Goal: Task Accomplishment & Management: Use online tool/utility

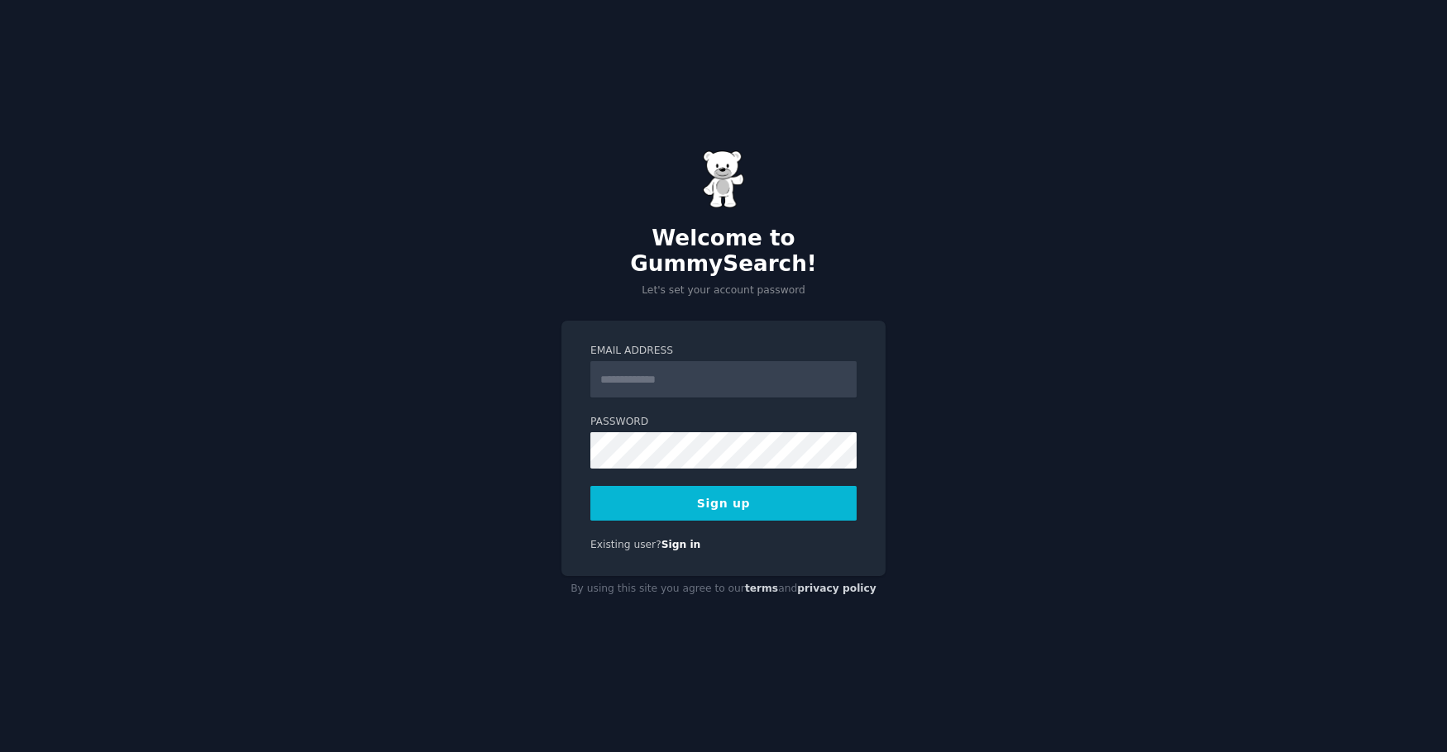
click at [689, 361] on input "Email Address" at bounding box center [723, 379] width 266 height 36
click at [707, 365] on input "Email Address" at bounding box center [723, 379] width 266 height 36
type input "**********"
click at [797, 547] on div "**********" at bounding box center [723, 448] width 324 height 255
click at [801, 491] on button "Sign up" at bounding box center [723, 503] width 266 height 35
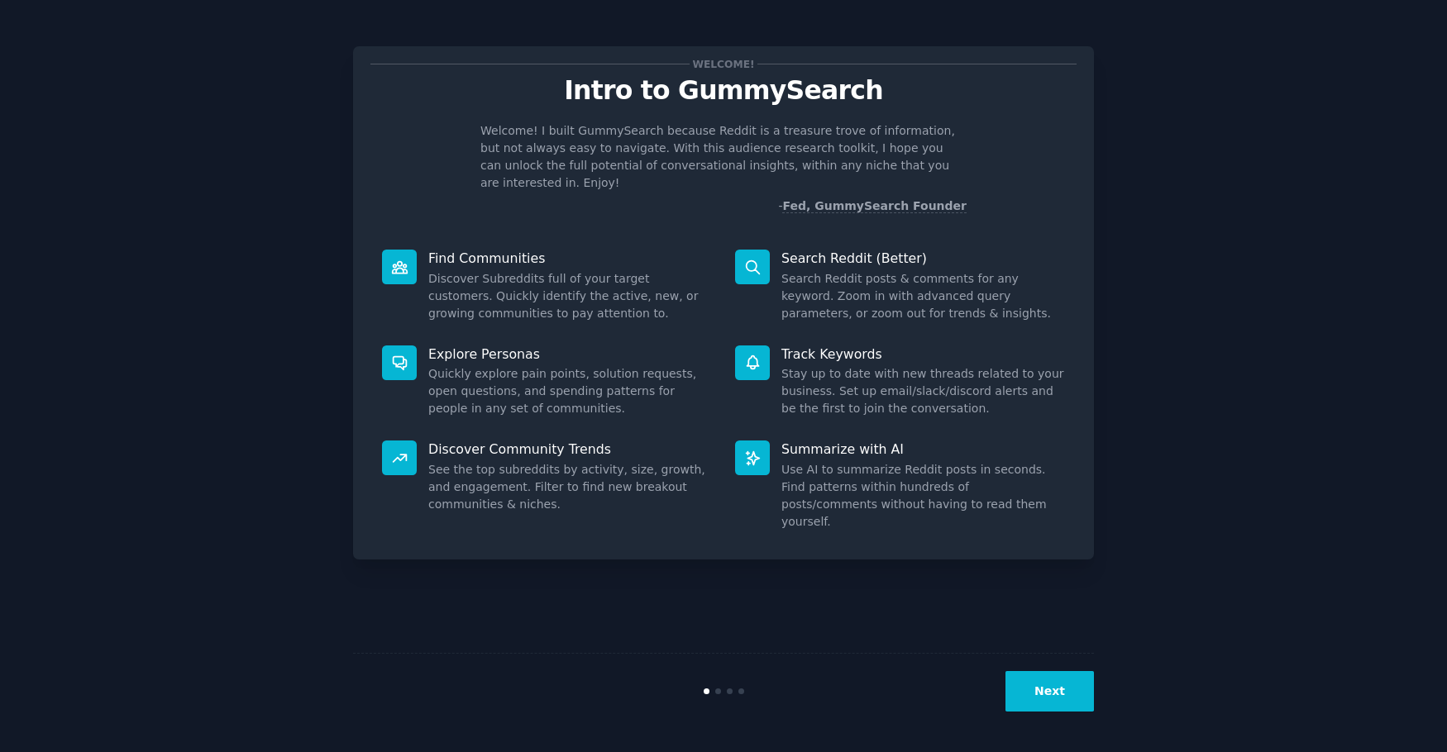
click at [1061, 689] on button "Next" at bounding box center [1049, 691] width 88 height 41
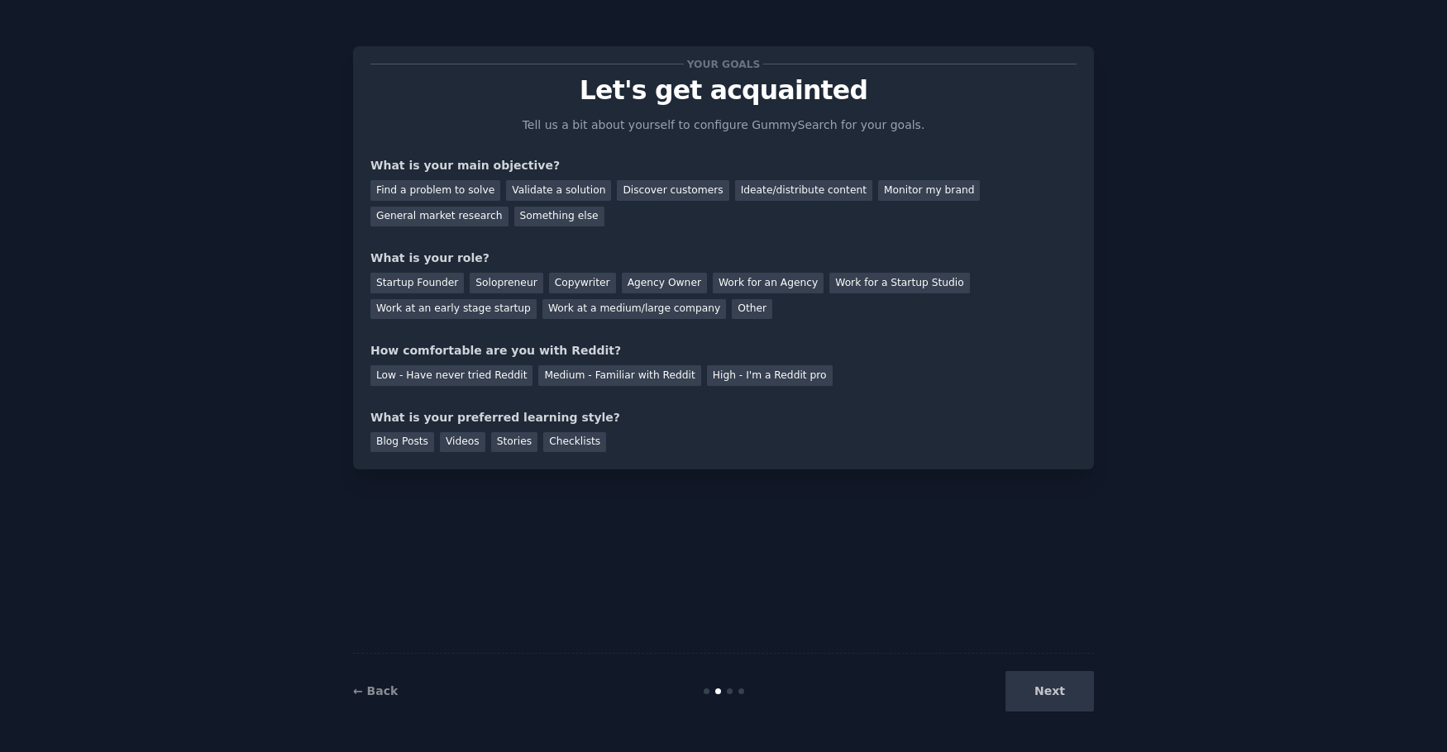
click at [1065, 688] on div "Next" at bounding box center [970, 691] width 247 height 41
click at [1059, 690] on div "Next" at bounding box center [970, 691] width 247 height 41
click at [1058, 689] on div "Next" at bounding box center [970, 691] width 247 height 41
click at [775, 693] on div at bounding box center [723, 692] width 247 height 6
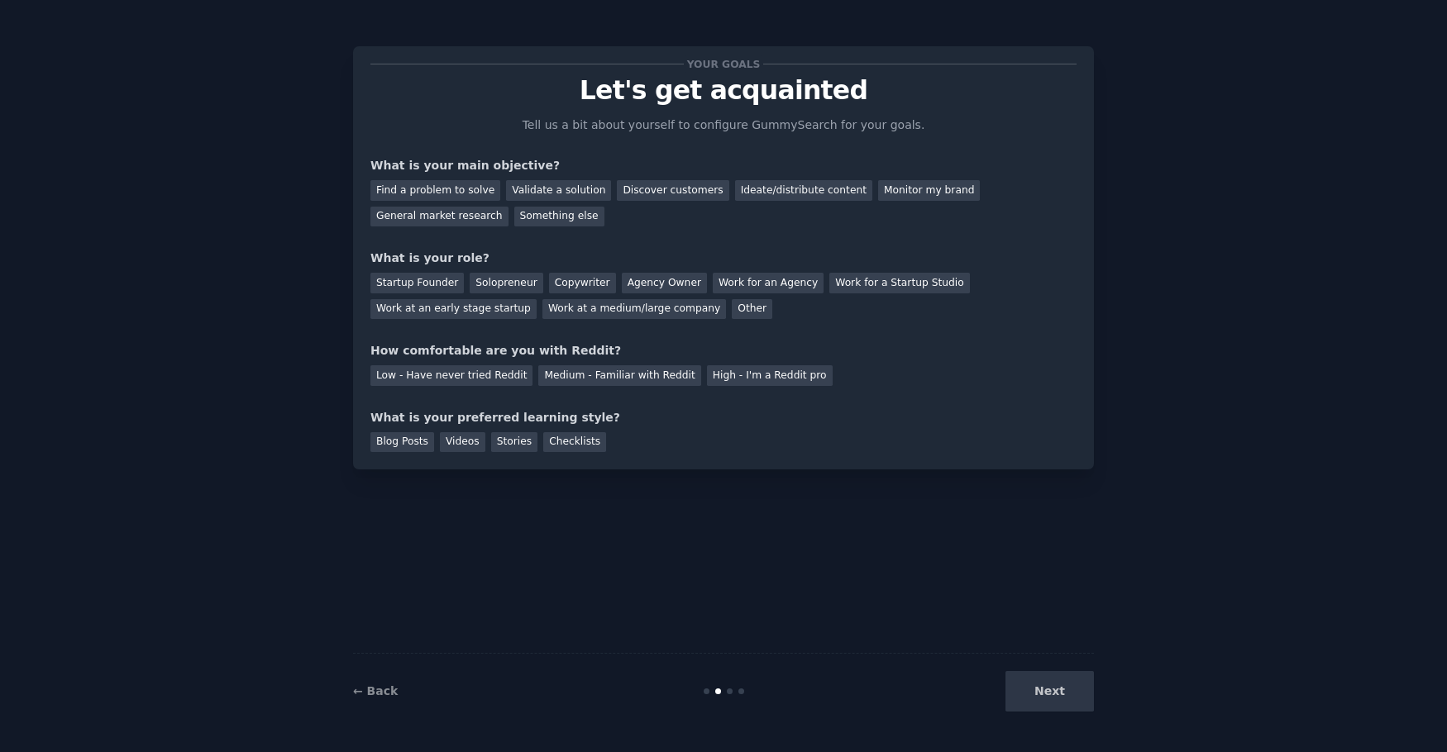
click at [973, 688] on div "Next" at bounding box center [970, 691] width 247 height 41
click at [723, 674] on div "← Back Next" at bounding box center [723, 691] width 741 height 76
click at [878, 192] on div "Monitor my brand" at bounding box center [929, 190] width 102 height 21
click at [508, 207] on div "General market research" at bounding box center [439, 217] width 138 height 21
click at [878, 194] on div "Monitor my brand" at bounding box center [929, 190] width 102 height 21
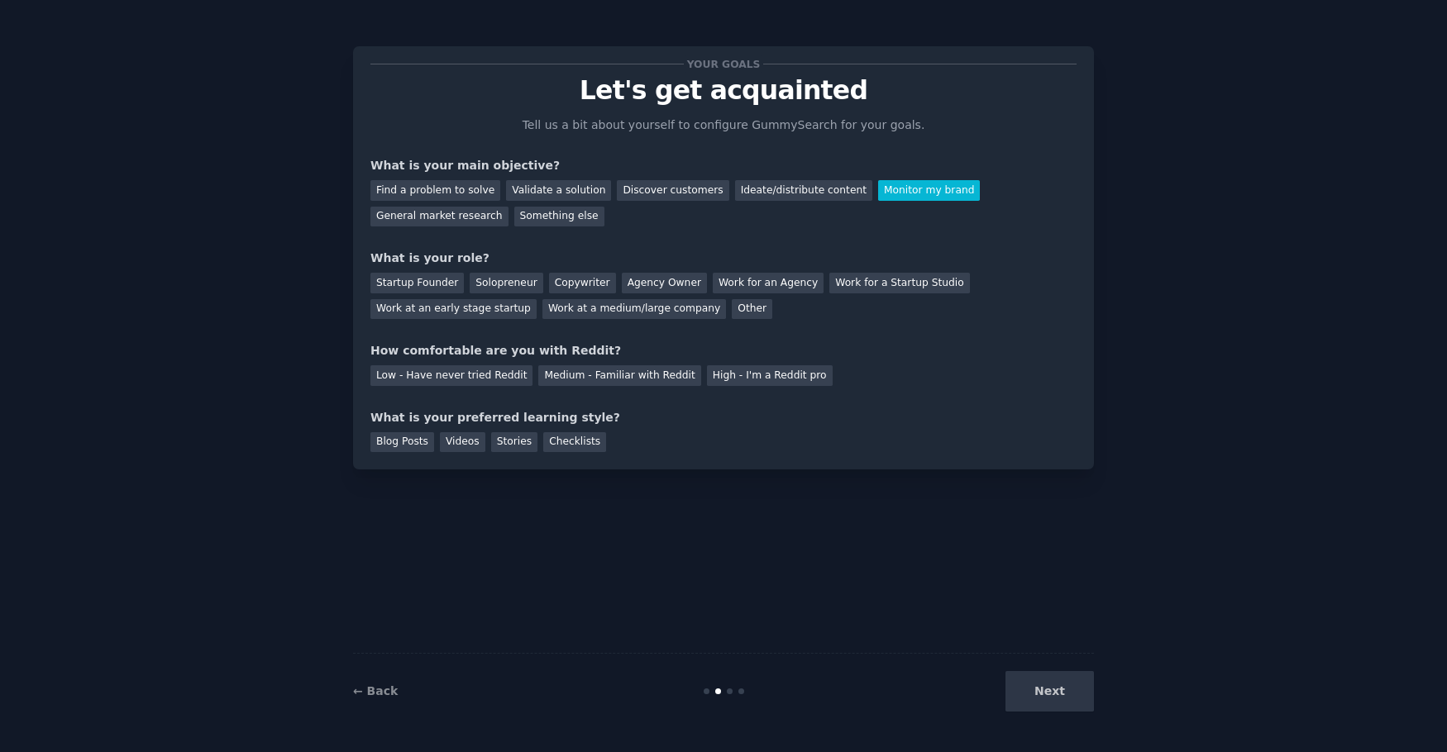
click at [1030, 695] on div "Next" at bounding box center [970, 691] width 247 height 41
click at [732, 313] on div "Other" at bounding box center [752, 309] width 41 height 21
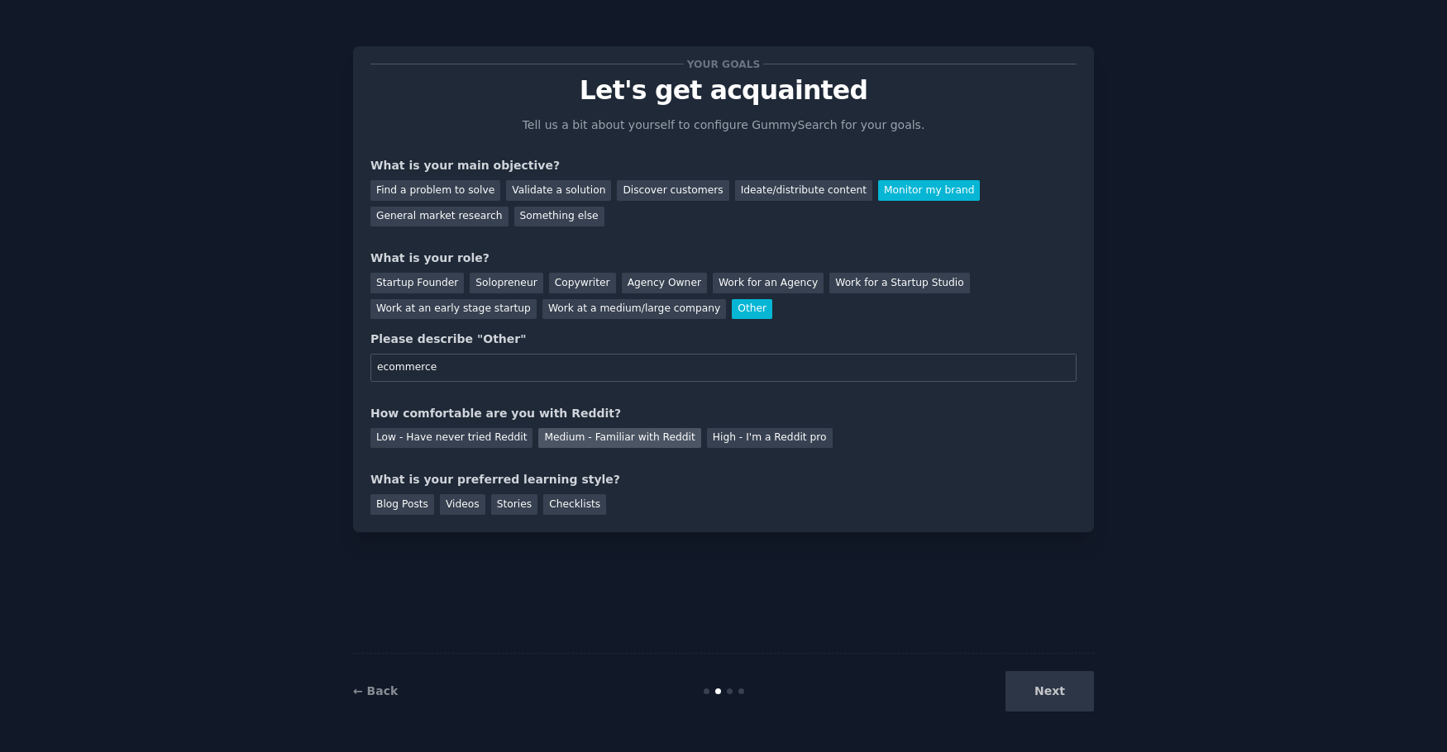
type input "ecommerce"
click at [609, 442] on div "Medium - Familiar with Reddit" at bounding box center [619, 438] width 162 height 21
click at [397, 502] on div "Blog Posts" at bounding box center [402, 504] width 64 height 21
click at [1056, 706] on button "Next" at bounding box center [1049, 691] width 88 height 41
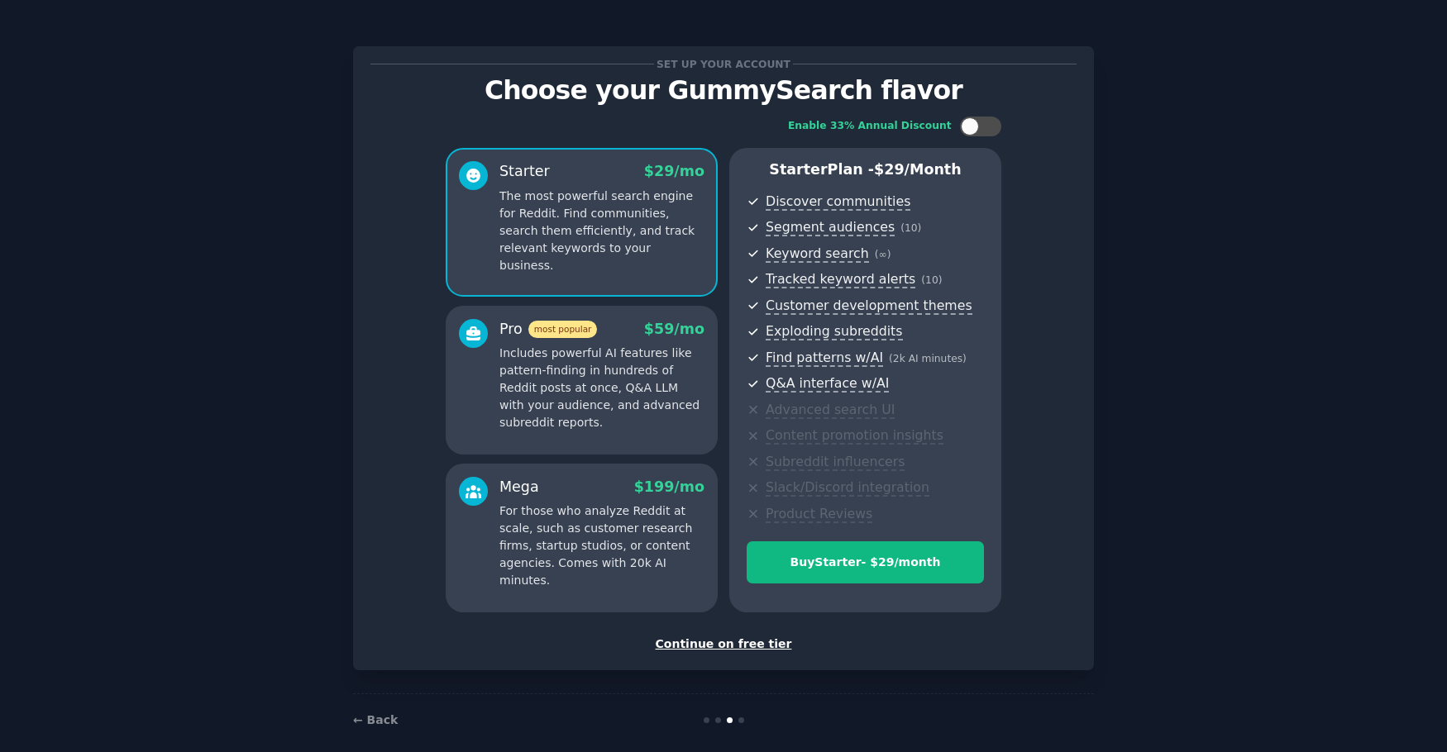
click at [736, 643] on div "Continue on free tier" at bounding box center [723, 644] width 706 height 17
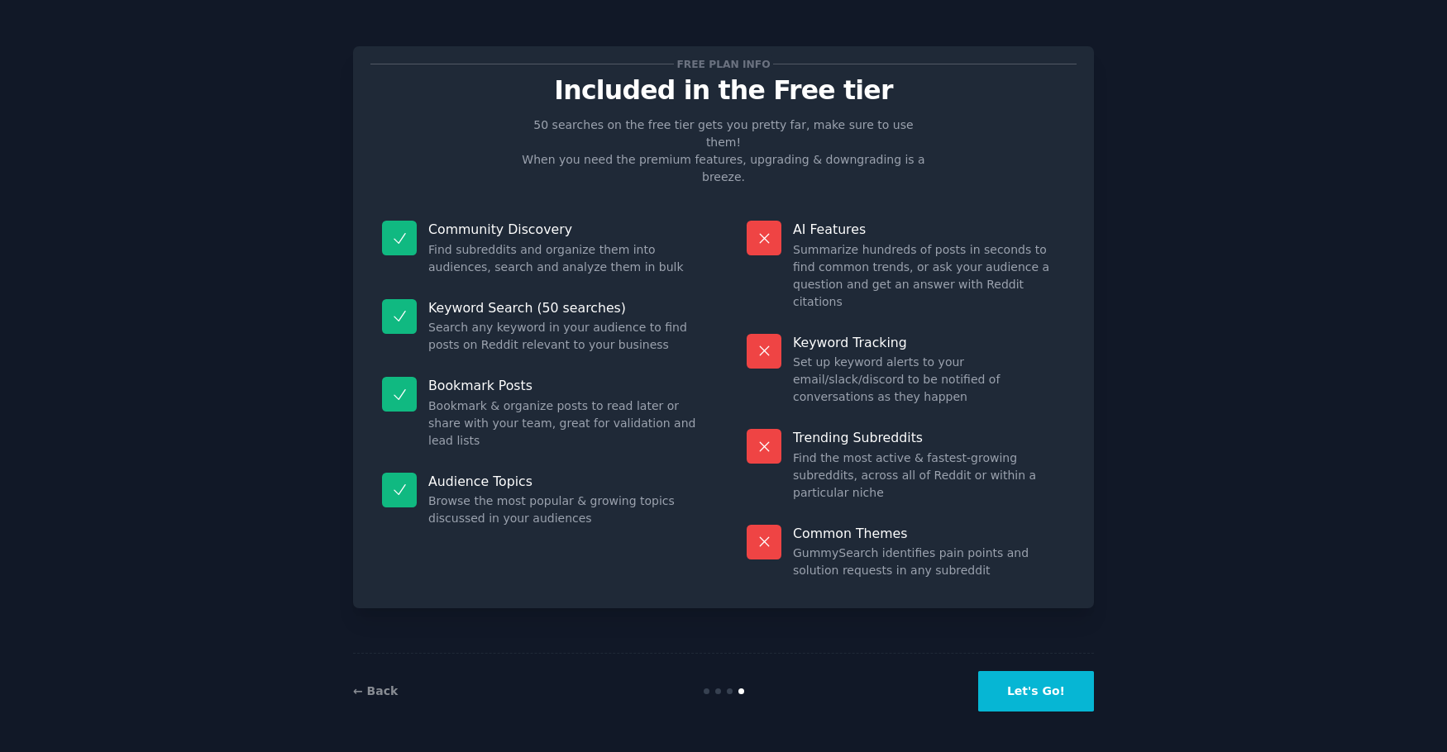
click at [1053, 696] on button "Let's Go!" at bounding box center [1036, 691] width 116 height 41
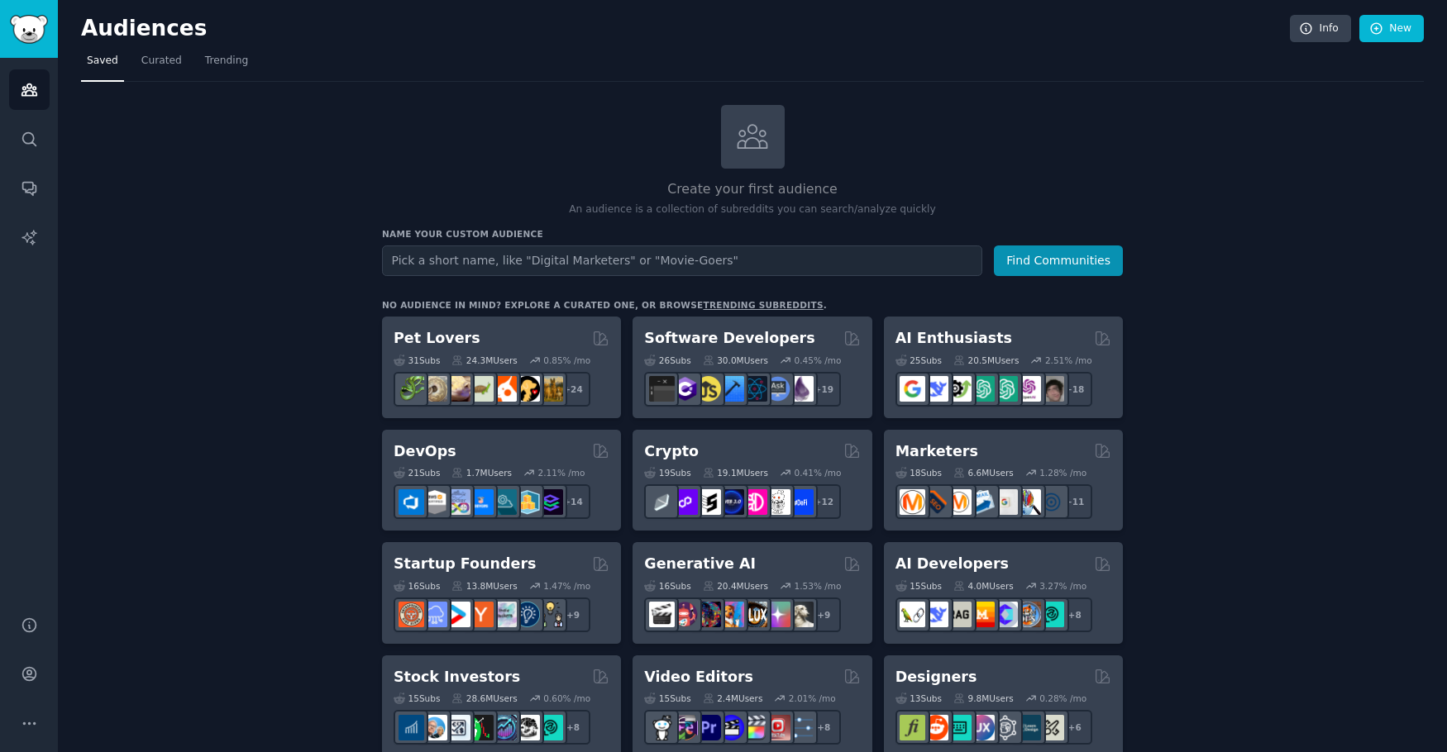
click at [608, 262] on input "text" at bounding box center [682, 261] width 600 height 31
type input "pureleafkratom"
click at [994, 246] on button "Find Communities" at bounding box center [1058, 261] width 129 height 31
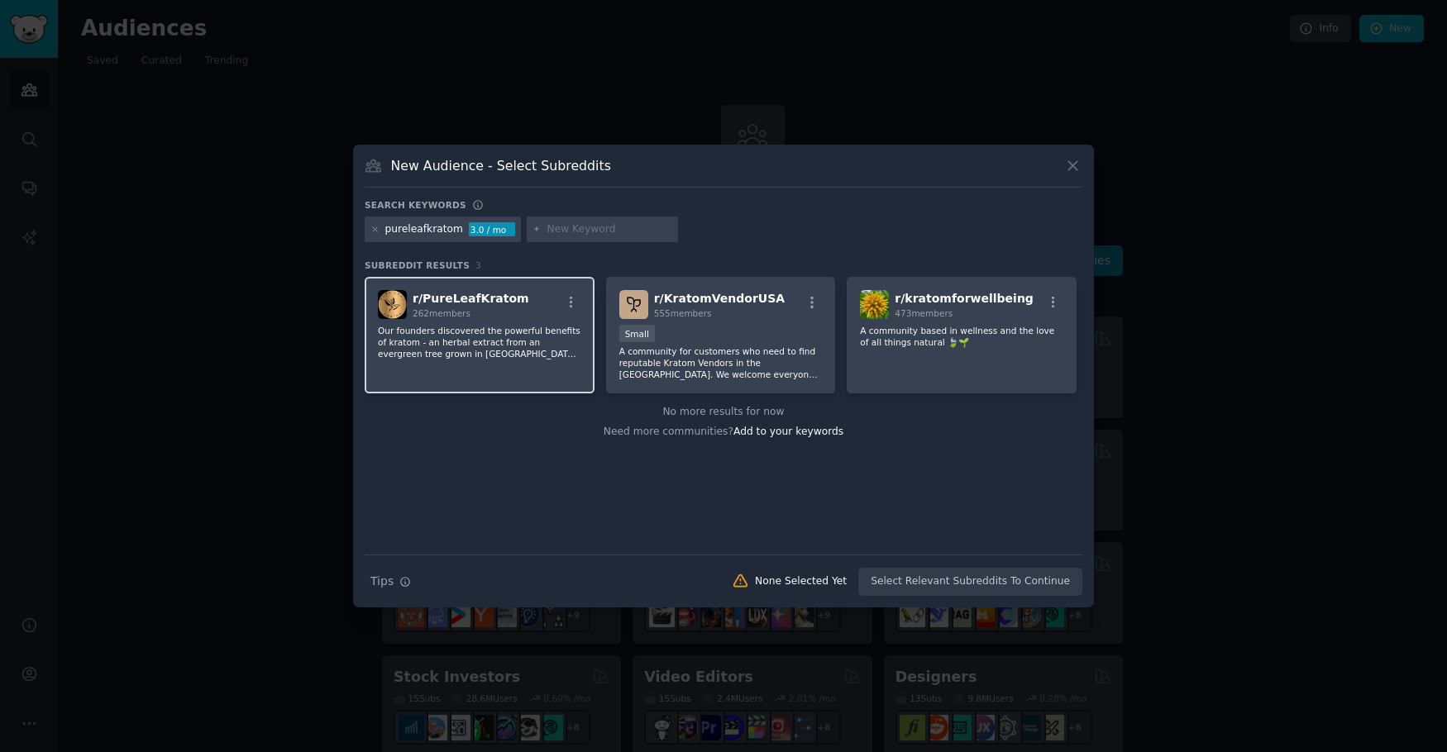
click at [466, 299] on span "r/ PureLeafKratom" at bounding box center [471, 298] width 117 height 13
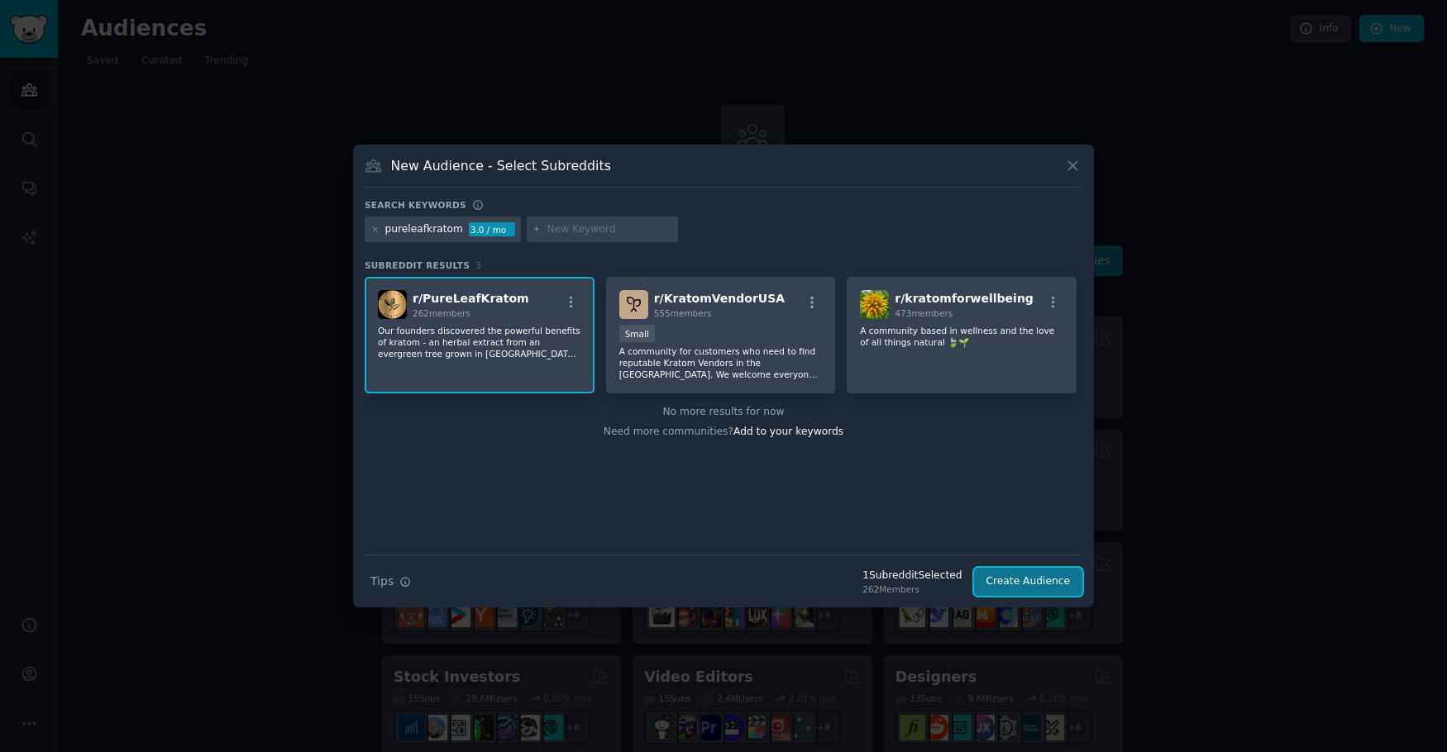
click at [1054, 580] on button "Create Audience" at bounding box center [1028, 582] width 109 height 28
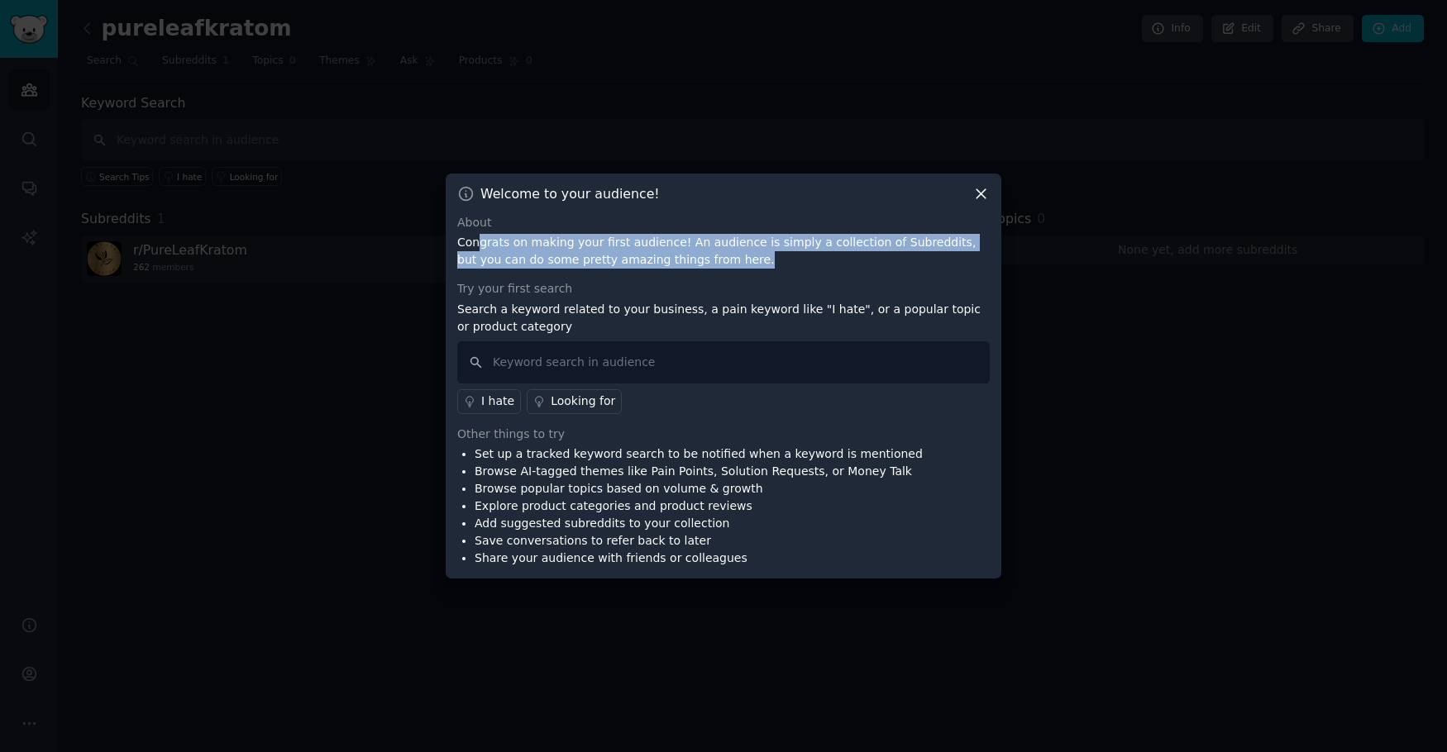
drag, startPoint x: 475, startPoint y: 244, endPoint x: 682, endPoint y: 266, distance: 207.9
click at [682, 266] on p "Congrats on making your first audience! An audience is simply a collection of S…" at bounding box center [723, 251] width 532 height 35
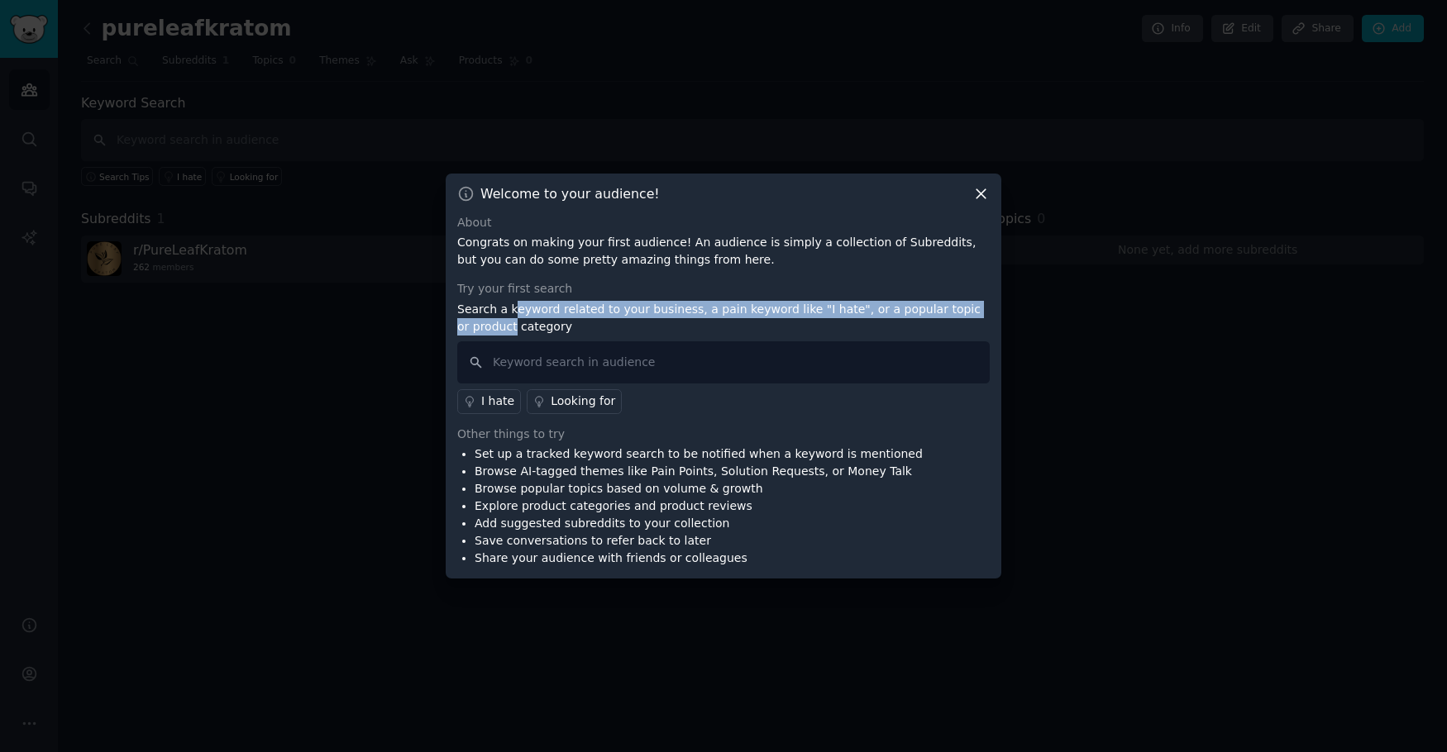
drag, startPoint x: 509, startPoint y: 304, endPoint x: 977, endPoint y: 312, distance: 468.0
click at [977, 312] on p "Search a keyword related to your business, a pain keyword like "I hate", or a p…" at bounding box center [723, 318] width 532 height 35
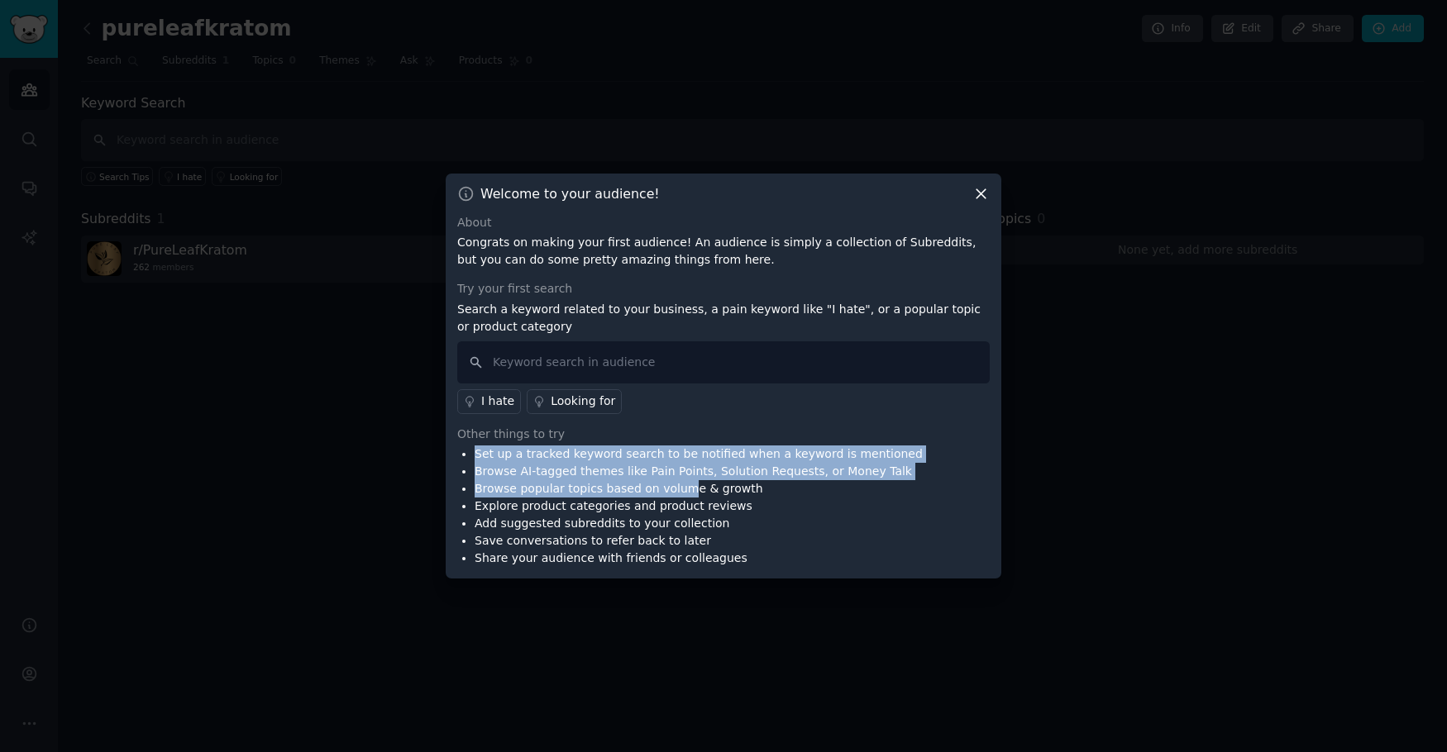
drag, startPoint x: 465, startPoint y: 454, endPoint x: 675, endPoint y: 489, distance: 212.8
click at [675, 489] on ul "Set up a tracked keyword search to be notified when a keyword is mentioned Brow…" at bounding box center [689, 507] width 465 height 122
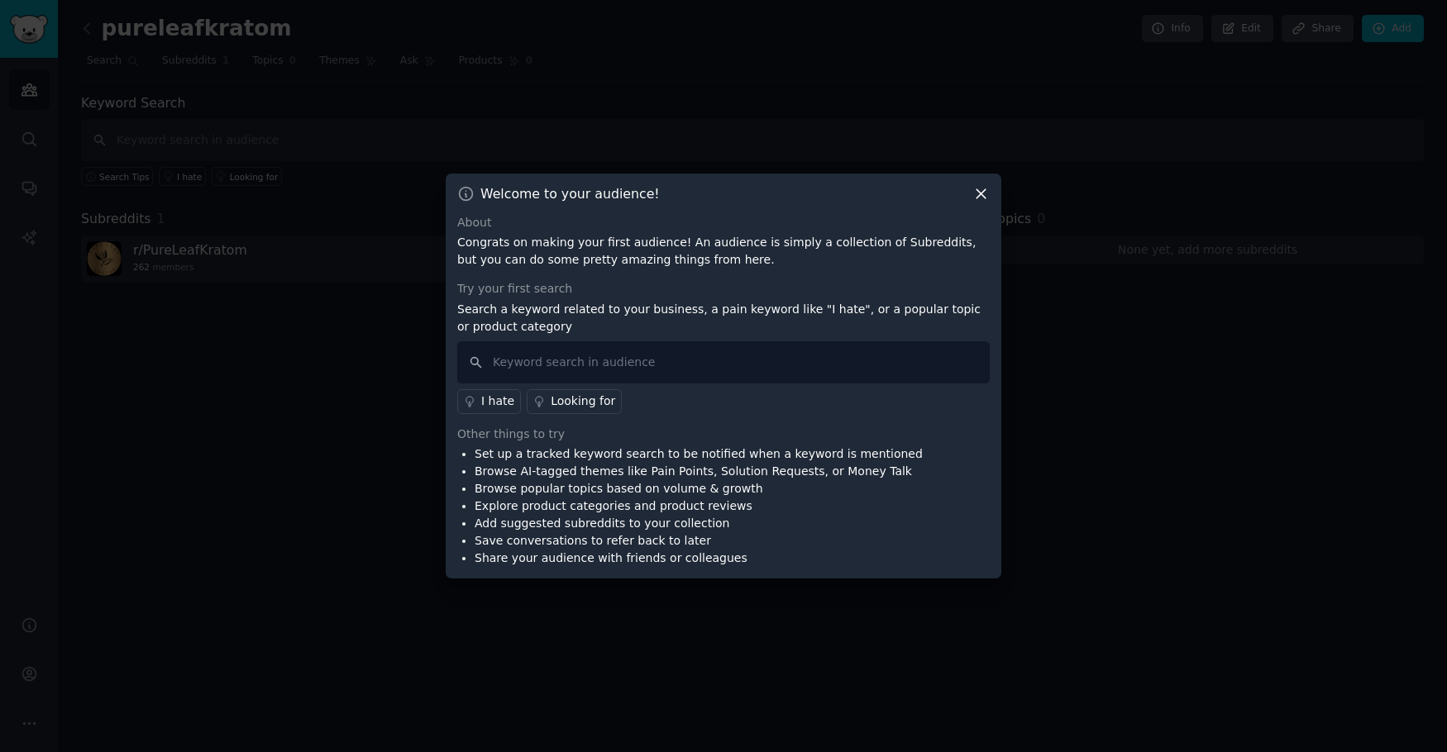
click at [676, 488] on li "Browse popular topics based on volume & growth" at bounding box center [699, 488] width 448 height 17
click at [983, 200] on icon at bounding box center [980, 193] width 17 height 17
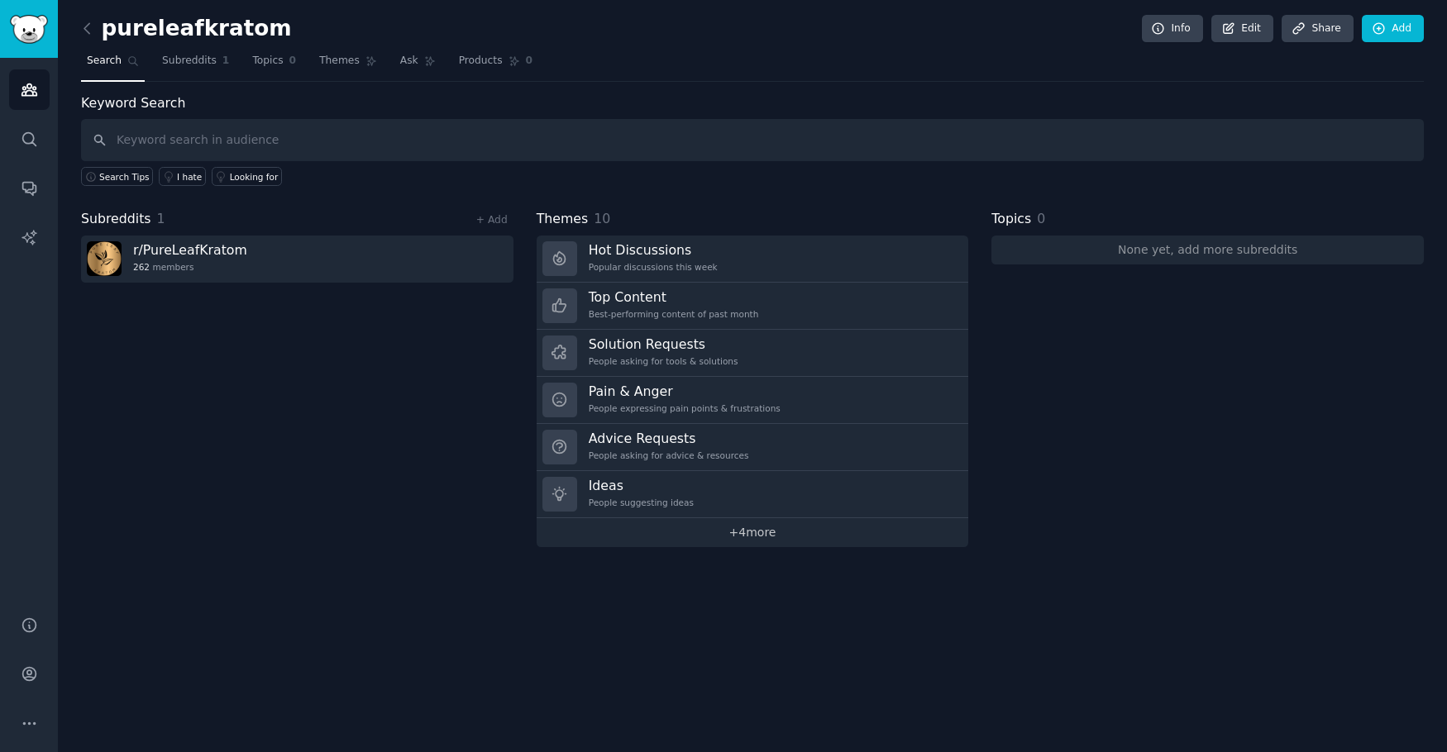
click at [753, 534] on link "+ 4 more" at bounding box center [753, 532] width 432 height 29
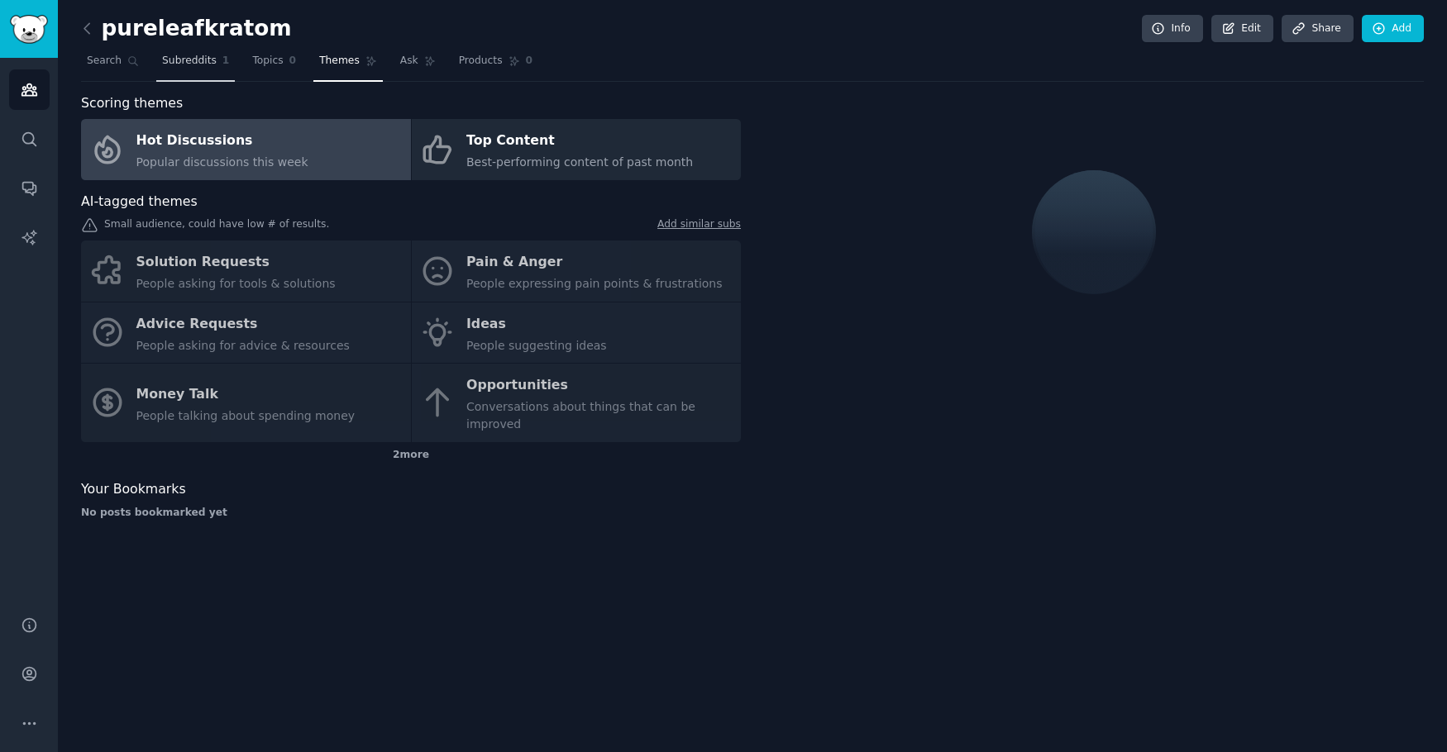
click at [180, 64] on span "Subreddits" at bounding box center [189, 61] width 55 height 15
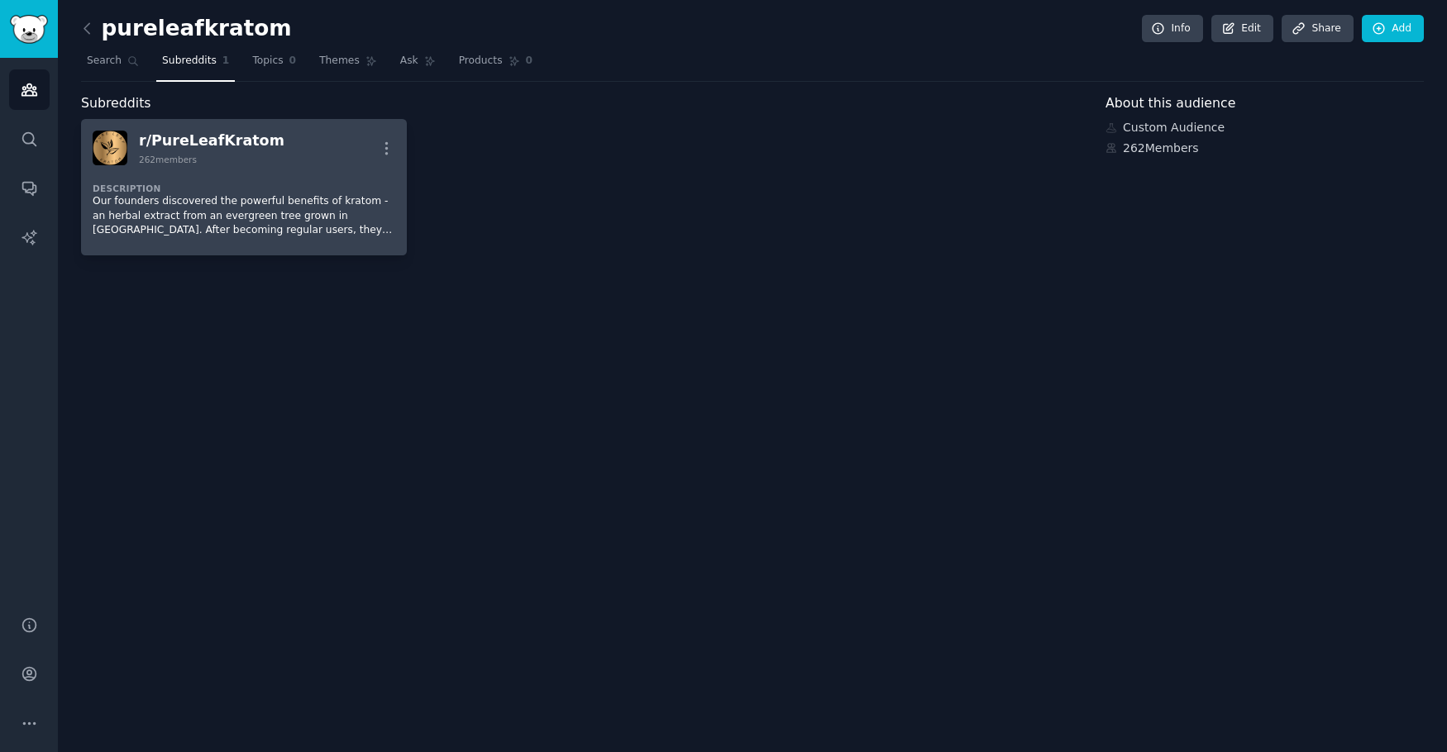
click at [106, 151] on img at bounding box center [110, 148] width 35 height 35
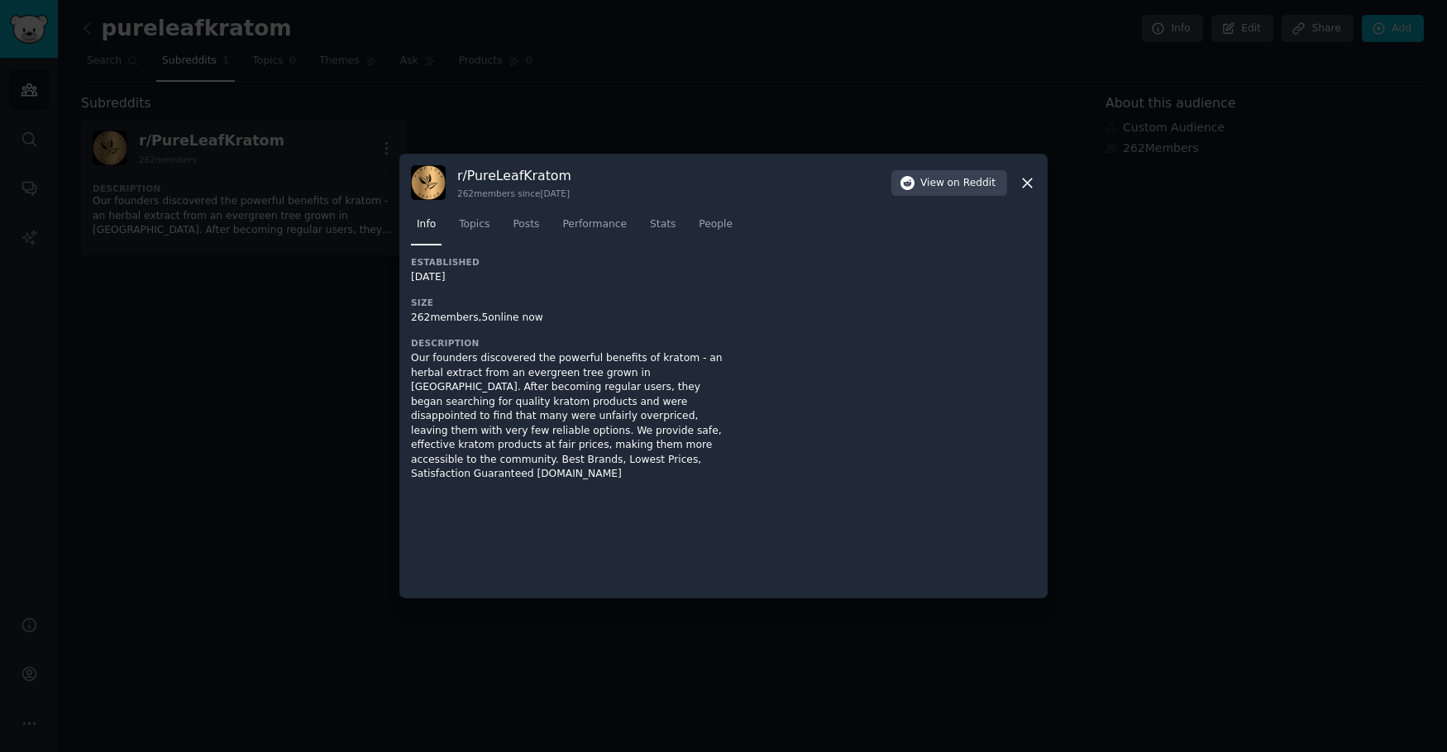
click at [495, 217] on nav "Info Topics Posts Performance Stats People" at bounding box center [723, 229] width 625 height 34
click at [483, 222] on span "Topics" at bounding box center [474, 224] width 31 height 15
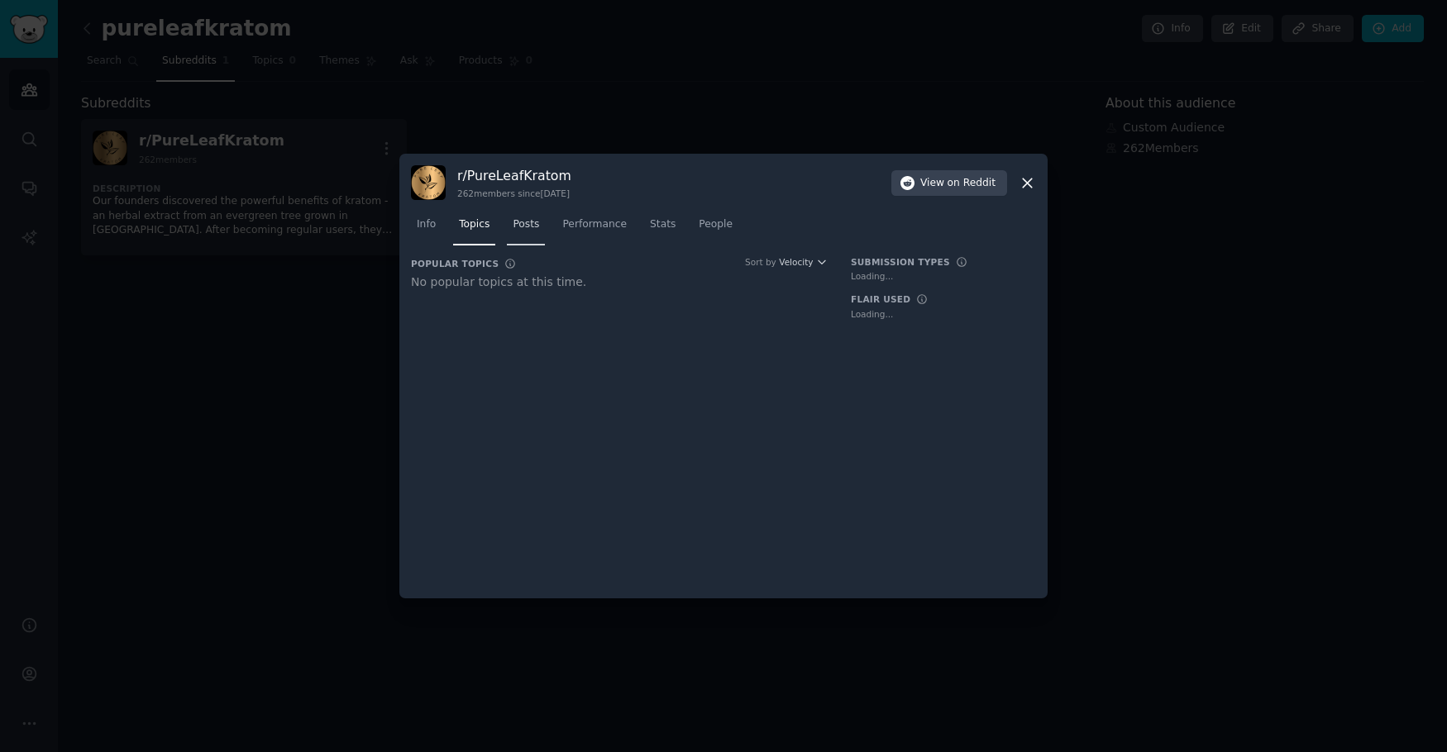
click at [513, 222] on span "Posts" at bounding box center [526, 224] width 26 height 15
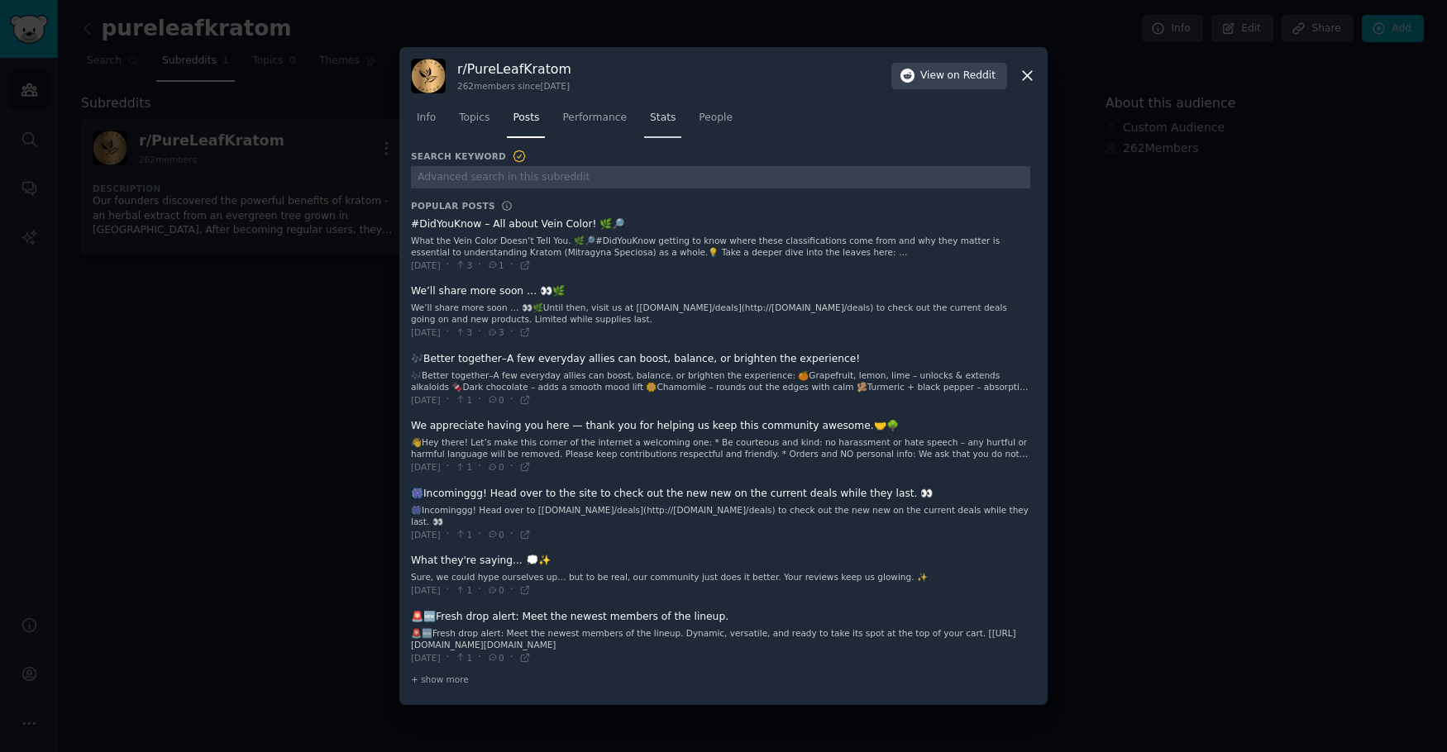
click at [644, 123] on link "Stats" at bounding box center [662, 122] width 37 height 34
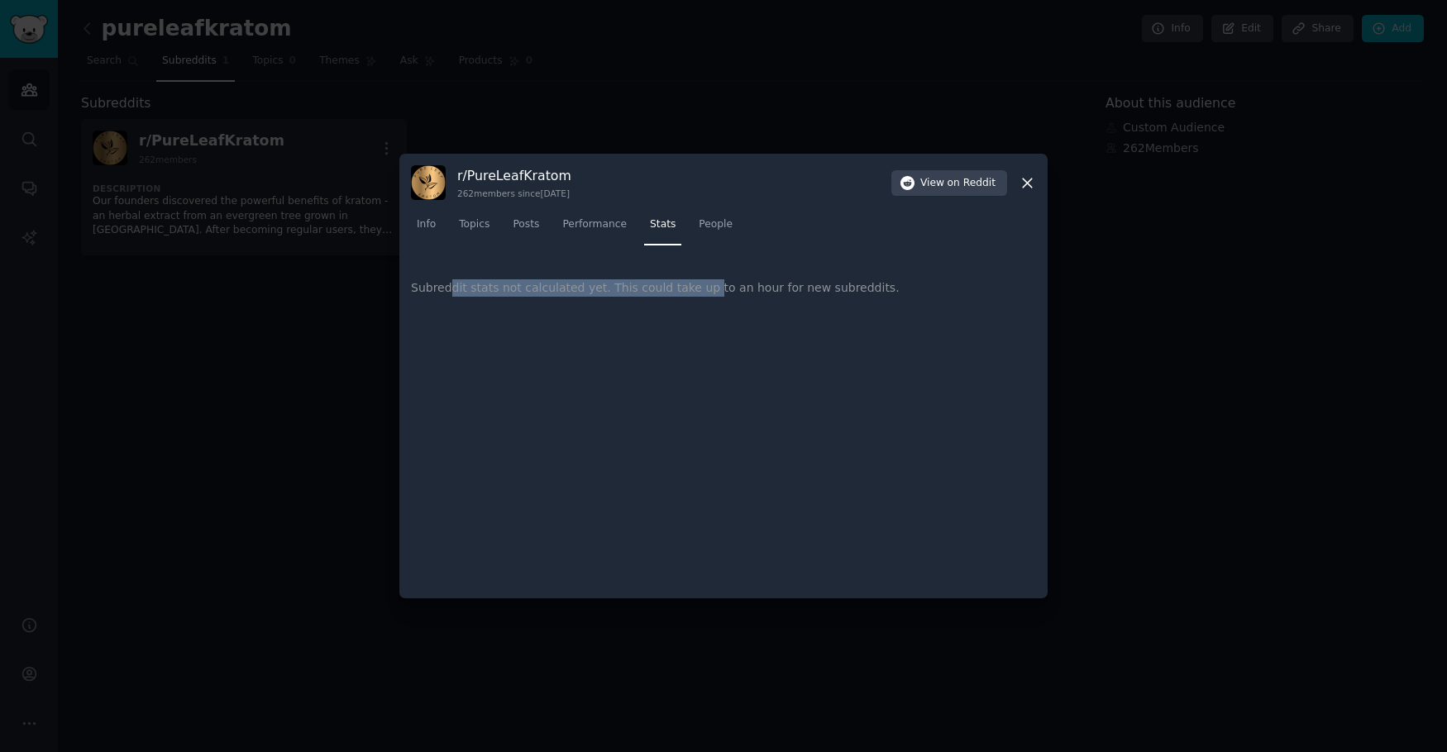
drag, startPoint x: 448, startPoint y: 285, endPoint x: 682, endPoint y: 297, distance: 234.2
click at [682, 297] on div "Subreddit stats not calculated yet. This could take up to an hour for new subre…" at bounding box center [723, 288] width 625 height 64
click at [708, 293] on div "Subreddit stats not calculated yet. This could take up to an hour for new subre…" at bounding box center [723, 288] width 625 height 64
click at [853, 289] on div "Subreddit stats not calculated yet. This could take up to an hour for new subre…" at bounding box center [723, 288] width 625 height 64
click at [699, 231] on span "People" at bounding box center [716, 224] width 34 height 15
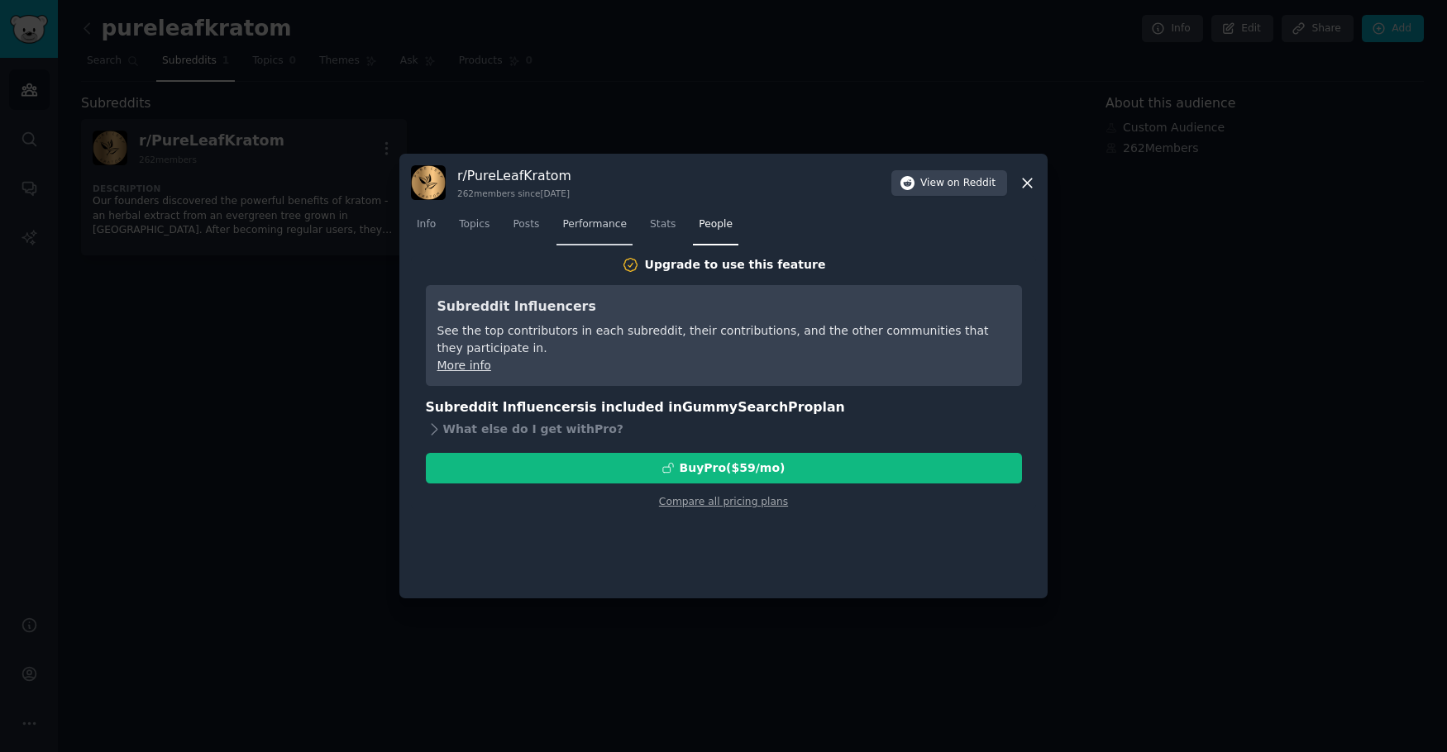
click at [597, 230] on span "Performance" at bounding box center [594, 224] width 64 height 15
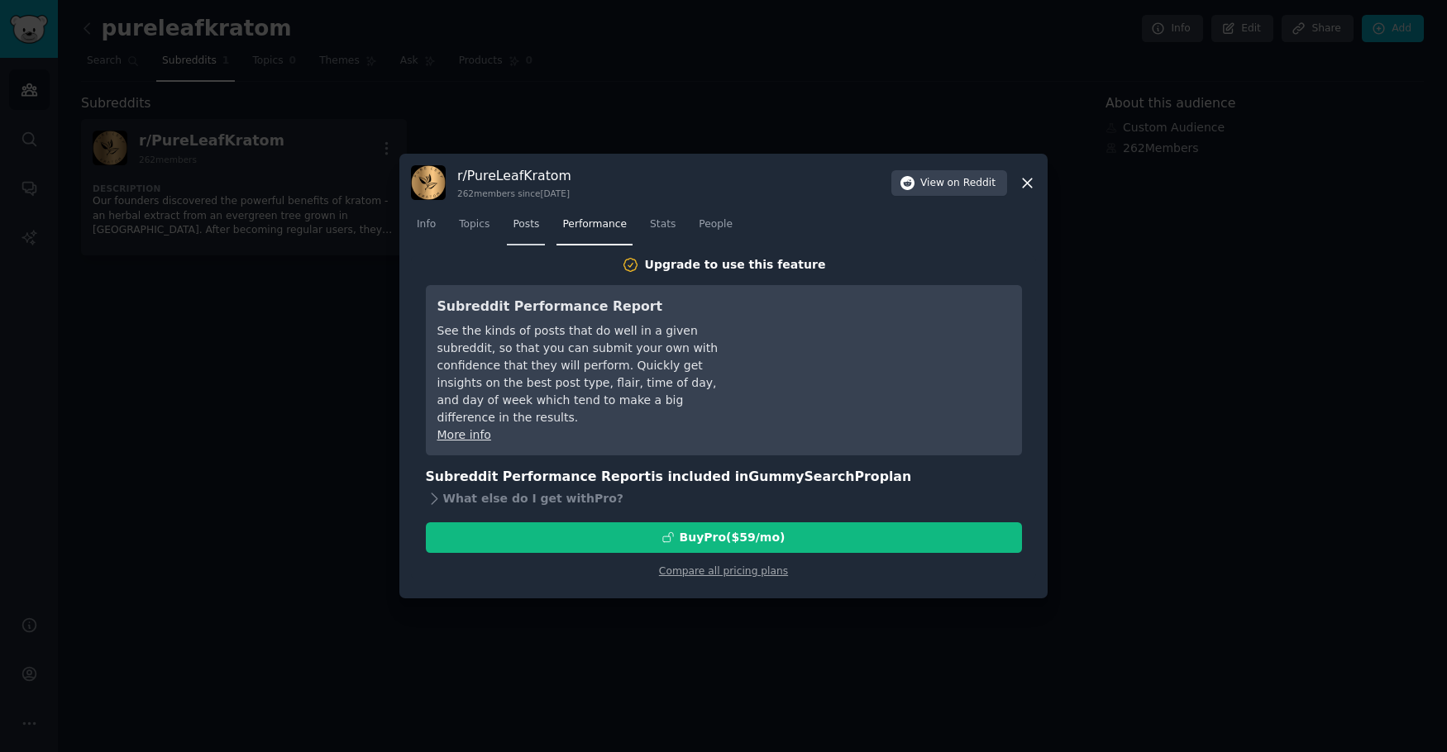
click at [513, 227] on span "Posts" at bounding box center [526, 224] width 26 height 15
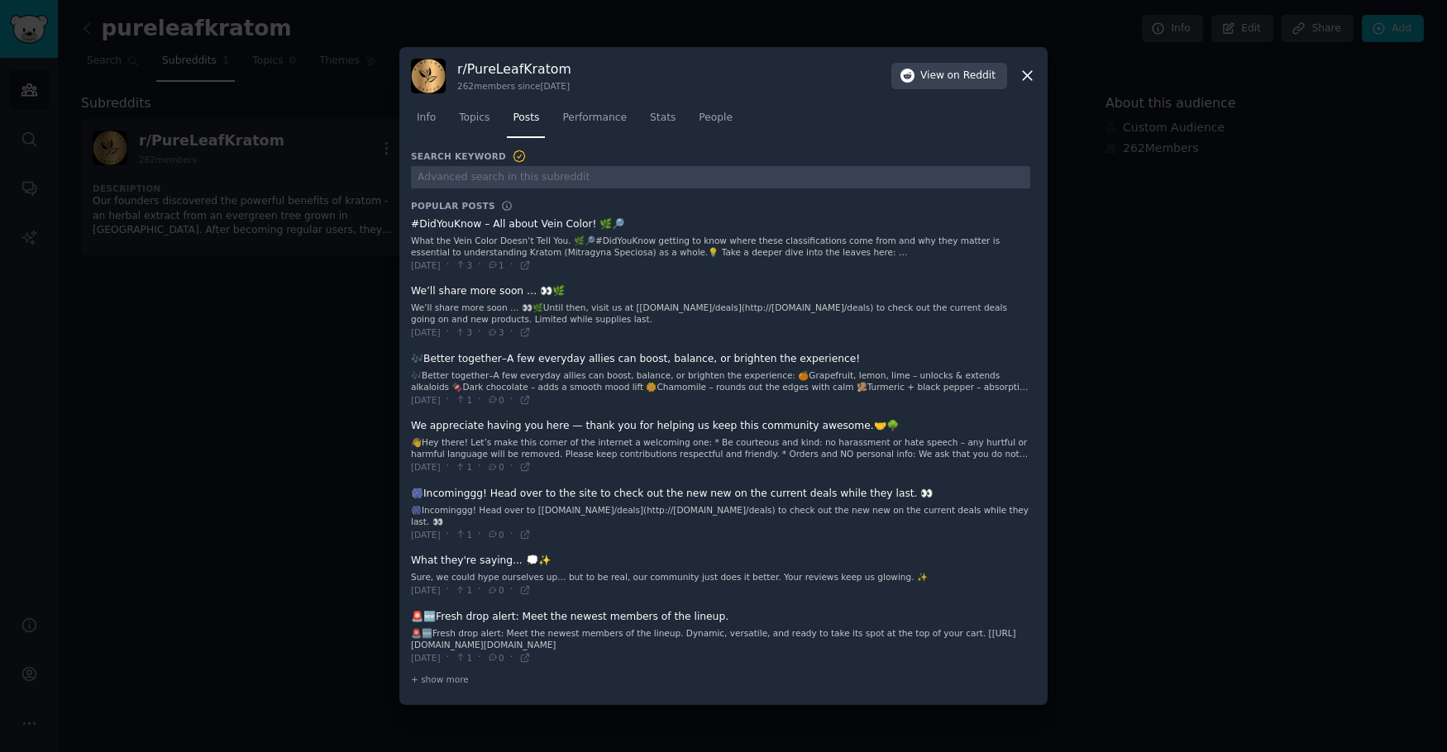
click at [590, 231] on span at bounding box center [720, 245] width 619 height 67
click at [598, 126] on span "Performance" at bounding box center [594, 118] width 64 height 15
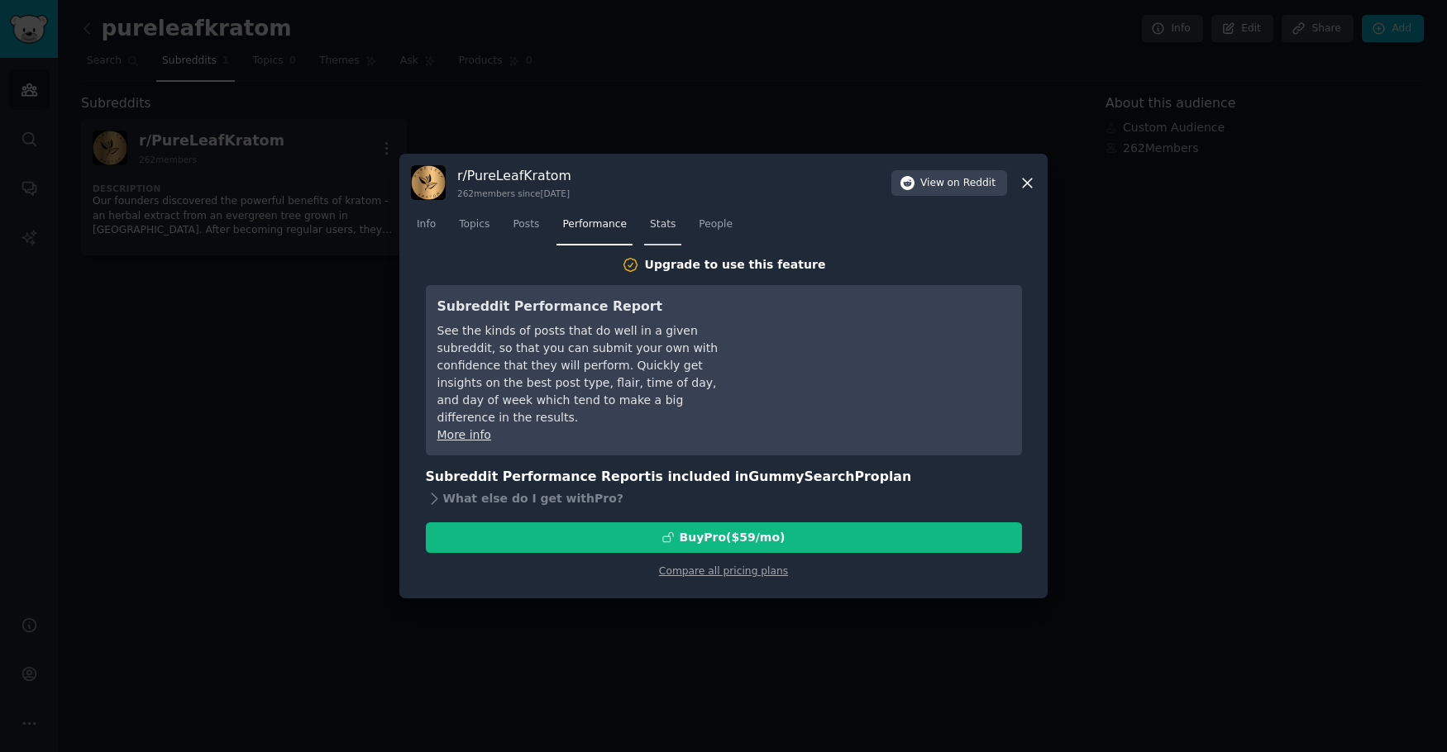
click at [651, 227] on span "Stats" at bounding box center [663, 224] width 26 height 15
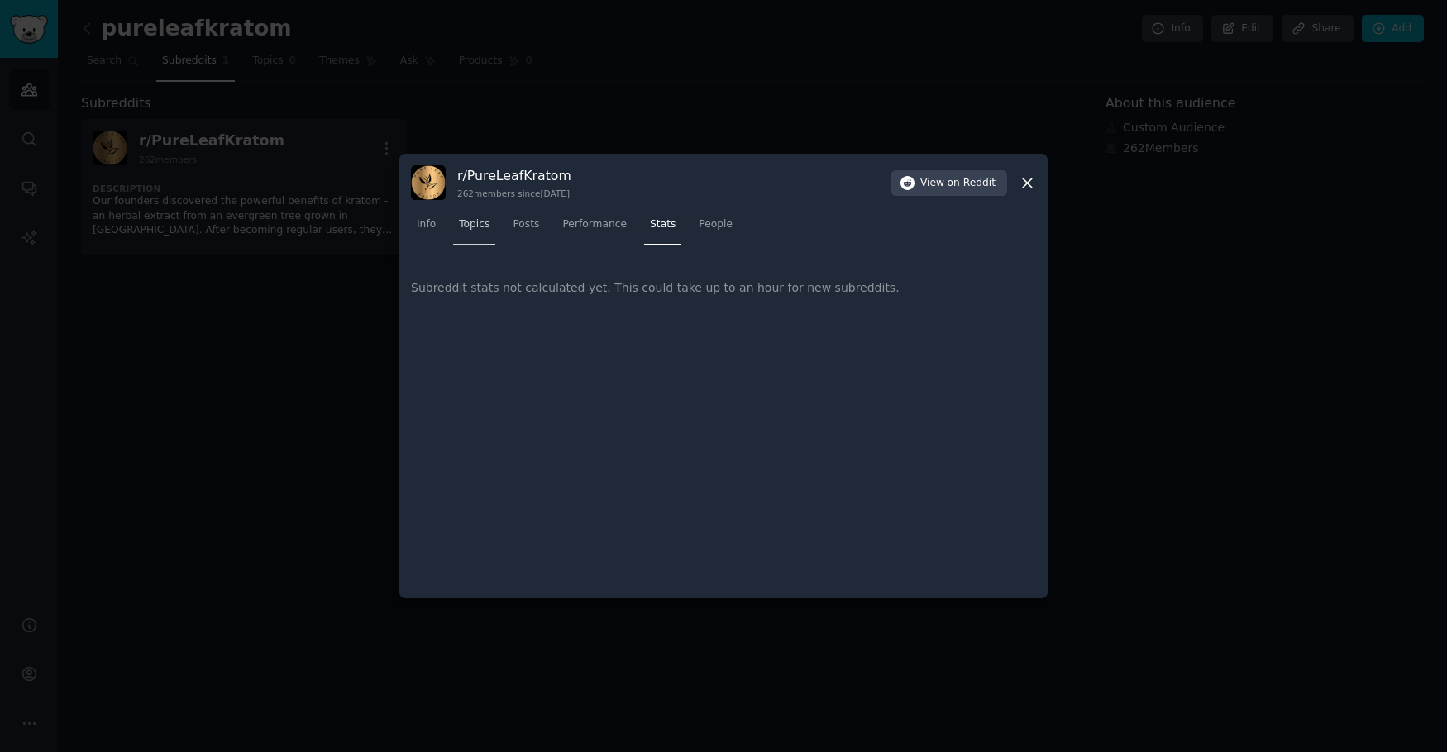
click at [470, 222] on span "Topics" at bounding box center [474, 224] width 31 height 15
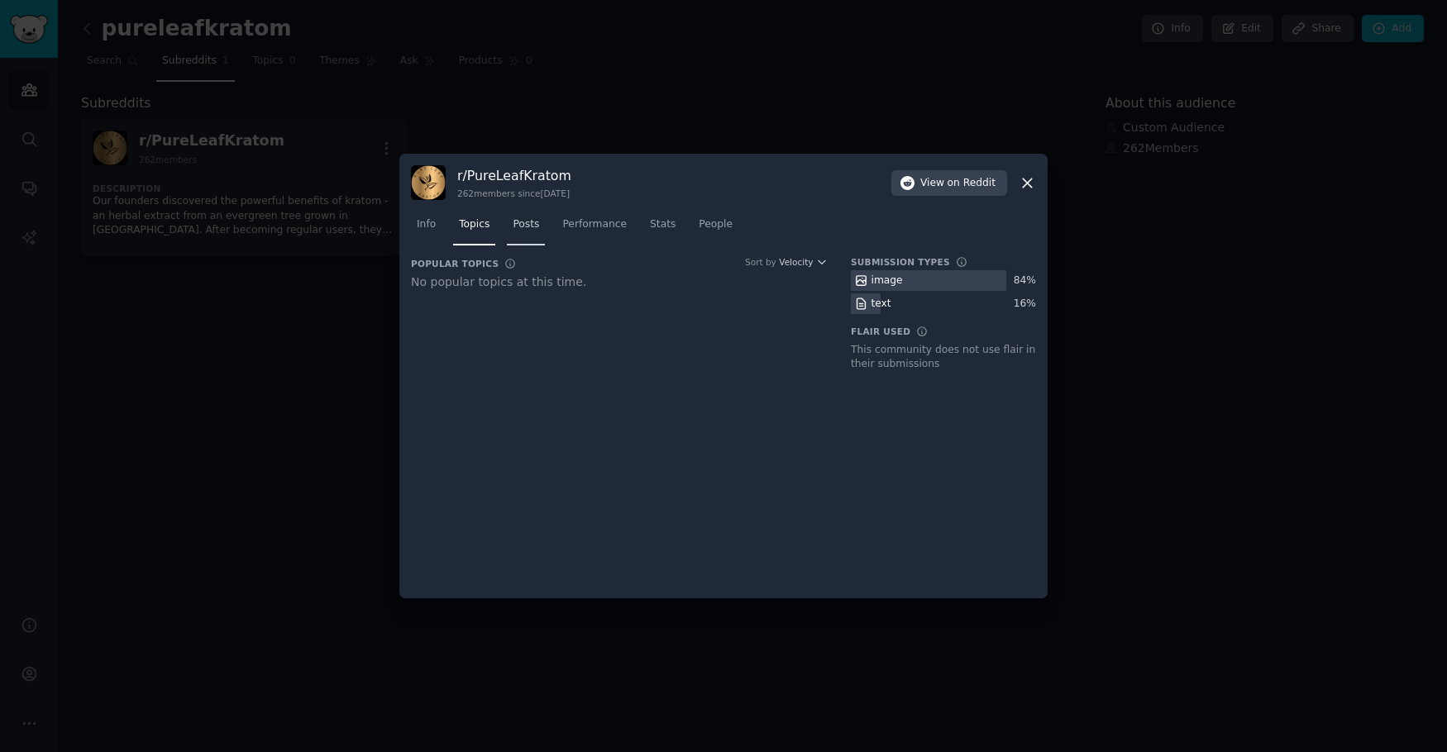
click at [509, 231] on link "Posts" at bounding box center [526, 229] width 38 height 34
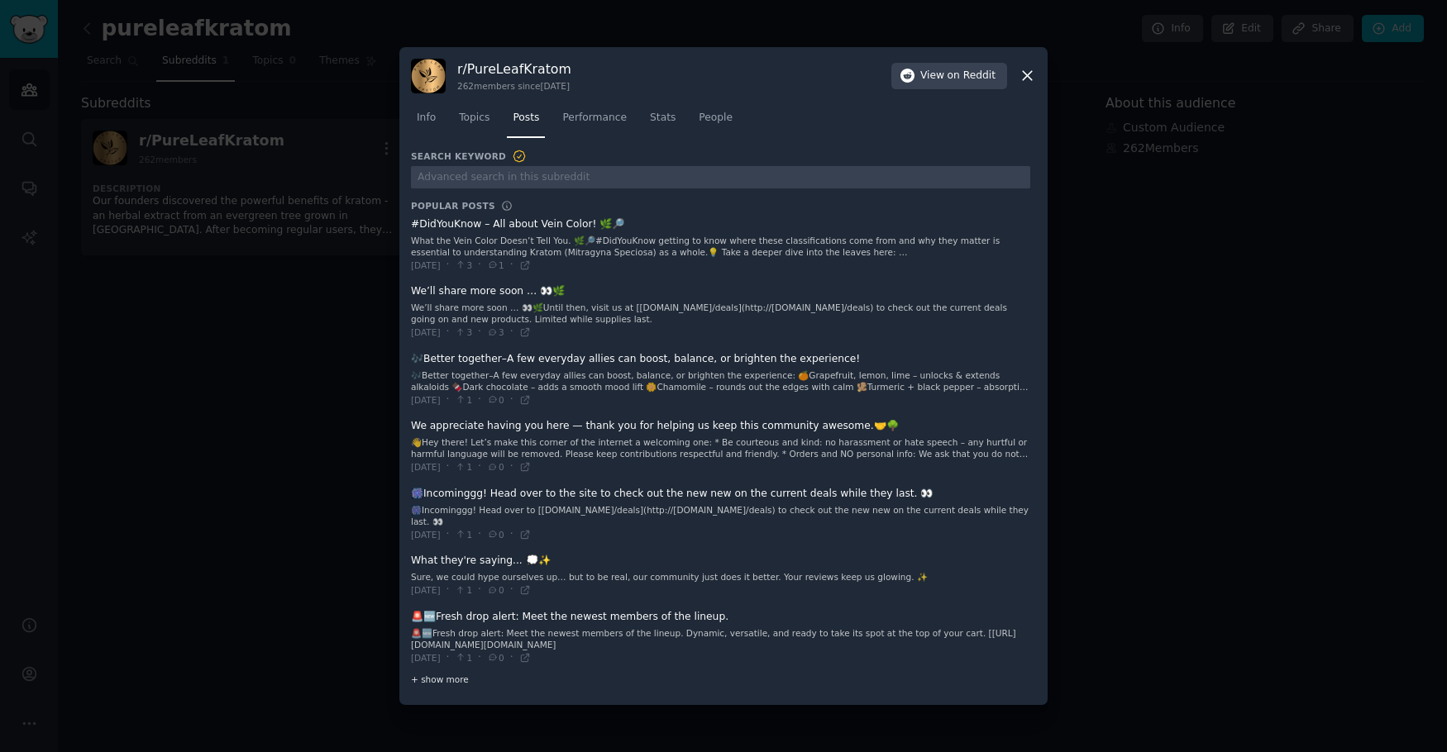
click at [418, 675] on span "+ show more" at bounding box center [440, 680] width 58 height 12
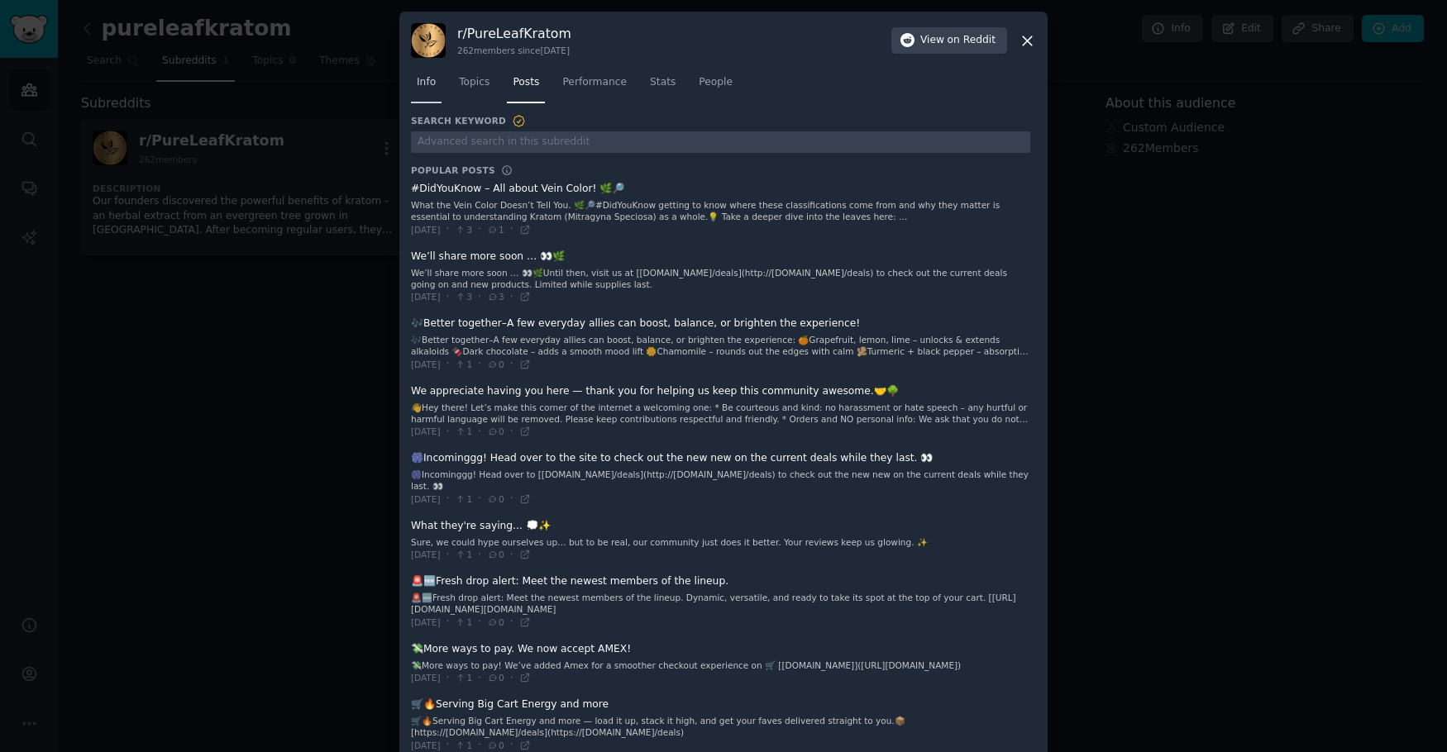
click at [417, 78] on span "Info" at bounding box center [426, 82] width 19 height 15
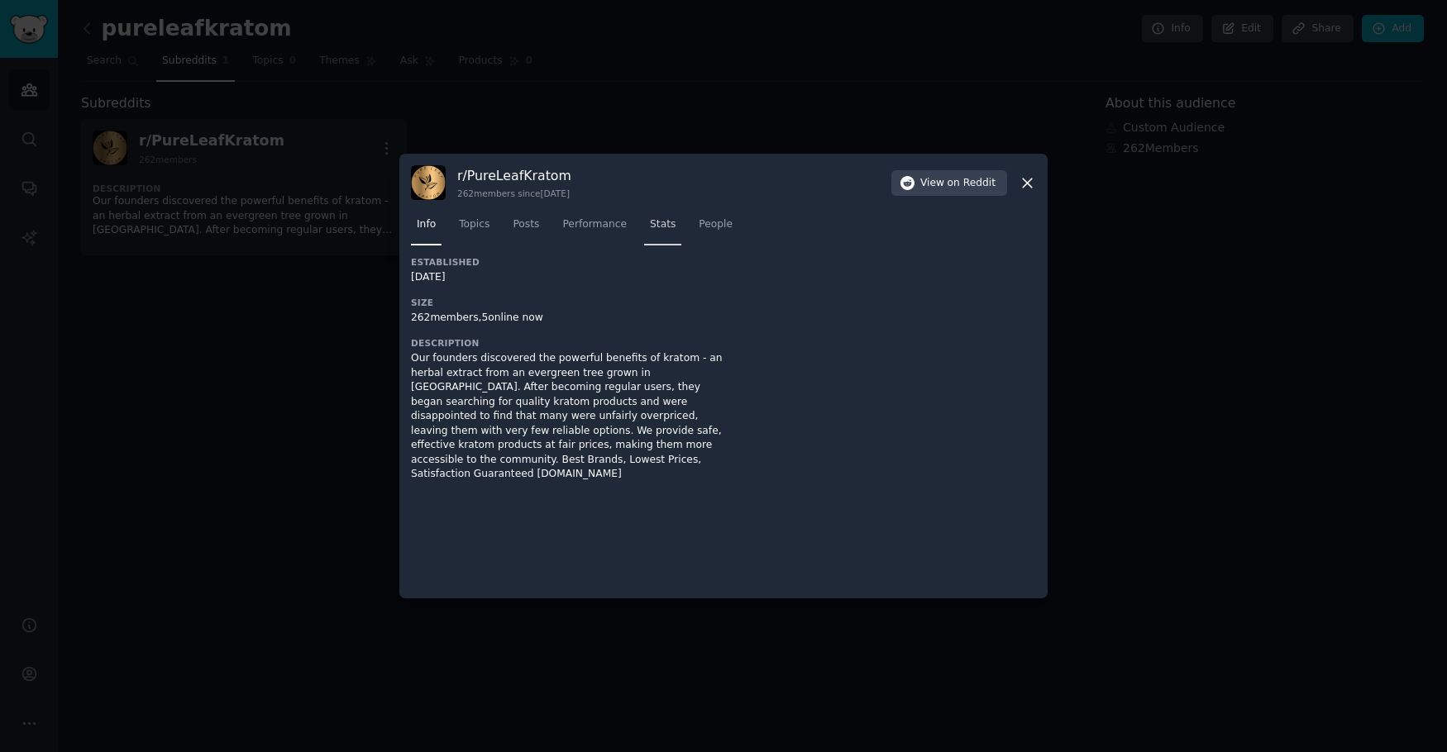
click at [644, 219] on link "Stats" at bounding box center [662, 229] width 37 height 34
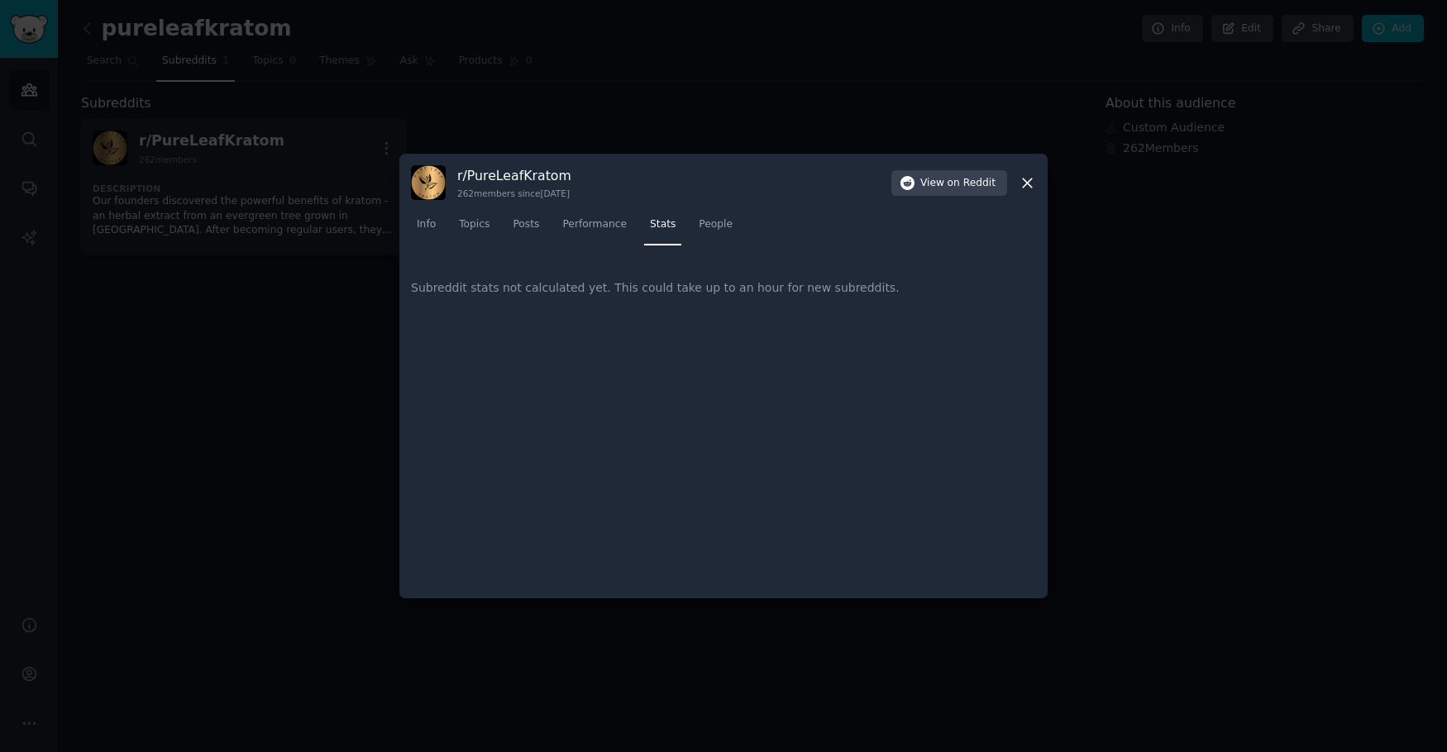
click at [1022, 187] on icon at bounding box center [1027, 182] width 17 height 17
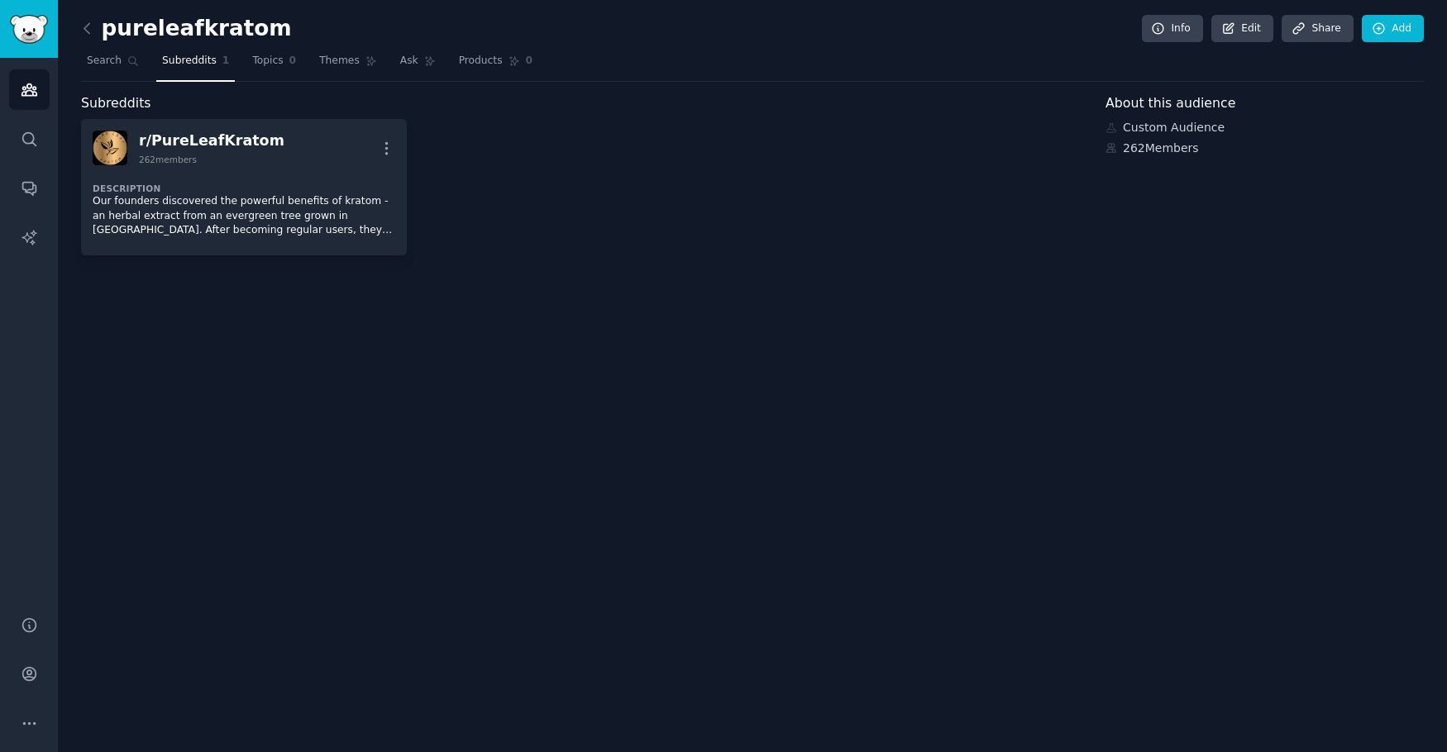
click at [809, 284] on div "pureleafkratom Info Edit Share Add Search Subreddits 1 Topics 0 Themes Ask Prod…" at bounding box center [752, 376] width 1389 height 752
